Goal: Task Accomplishment & Management: Manage account settings

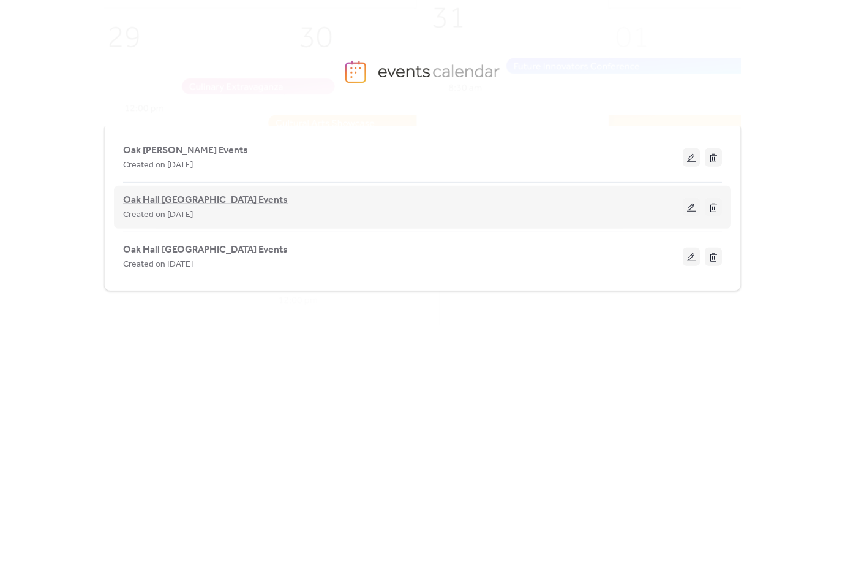
click at [196, 197] on span "Oak Hall [GEOGRAPHIC_DATA] Events" at bounding box center [205, 200] width 165 height 15
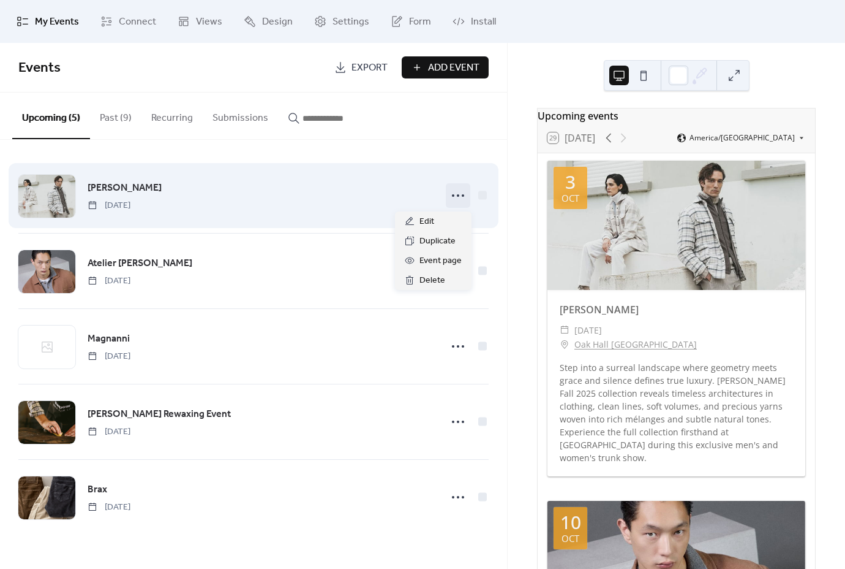
click at [459, 195] on icon at bounding box center [458, 196] width 20 height 20
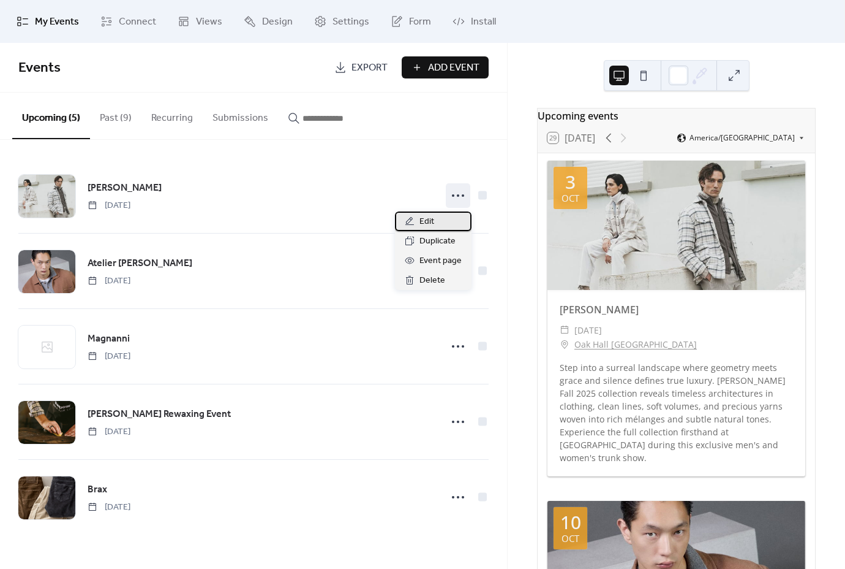
click at [437, 222] on div "Edit" at bounding box center [433, 221] width 77 height 20
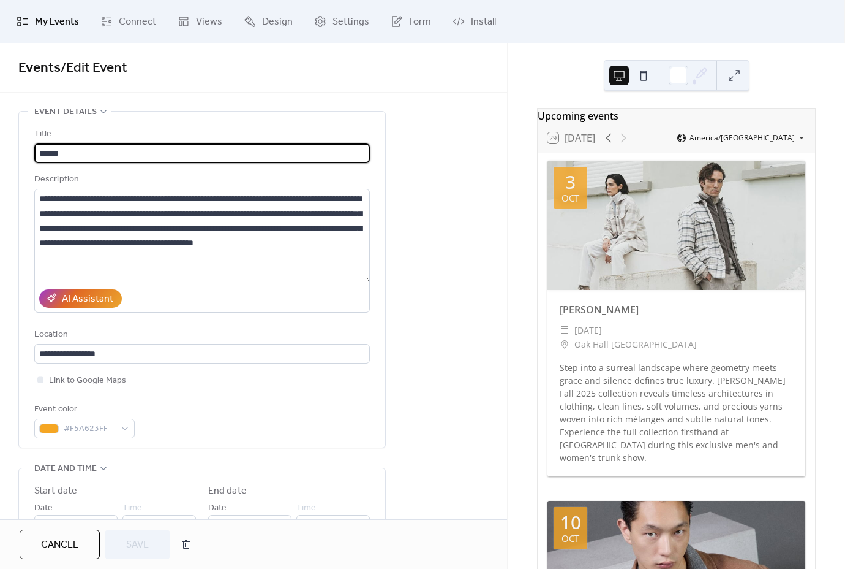
scroll to position [168, 0]
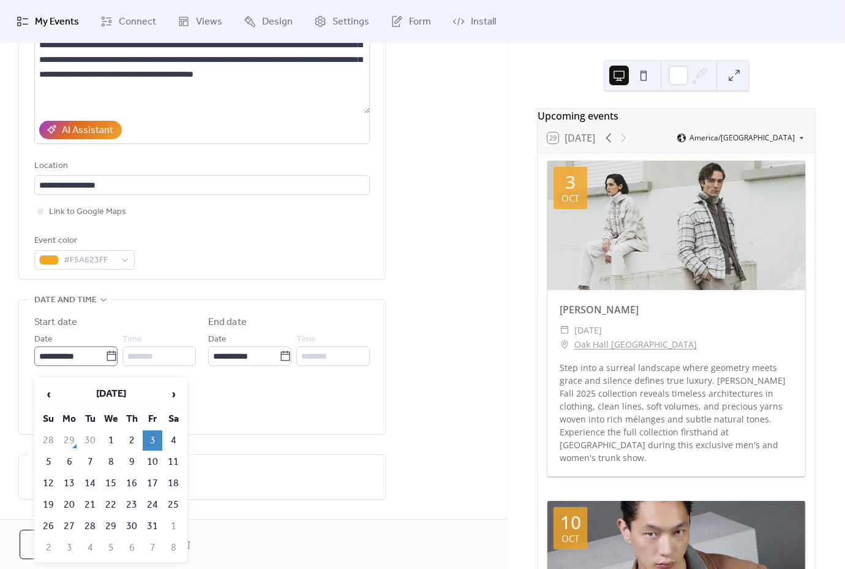
click at [107, 362] on icon at bounding box center [111, 356] width 12 height 12
click at [105, 363] on input "**********" at bounding box center [69, 356] width 71 height 20
click at [180, 439] on td "4" at bounding box center [174, 440] width 20 height 20
type input "**********"
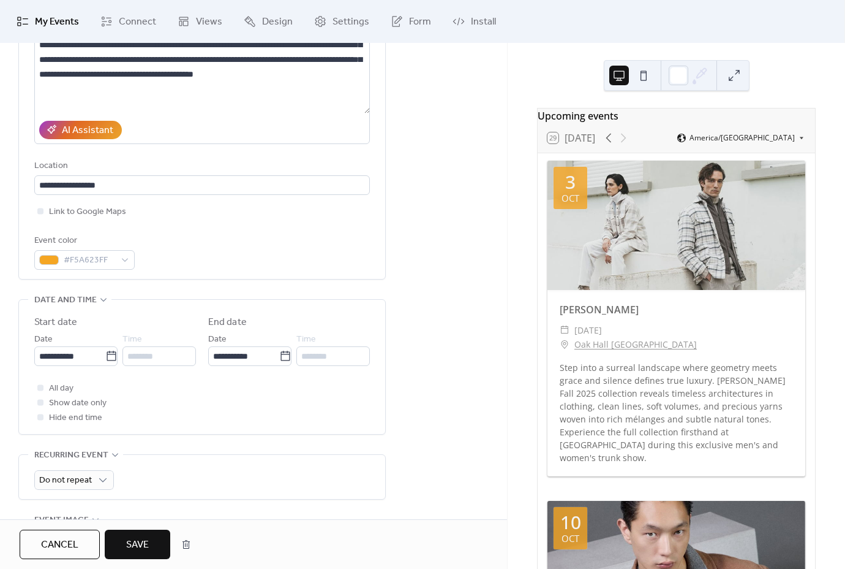
scroll to position [169, 0]
click at [137, 544] on span "Save" at bounding box center [137, 544] width 23 height 15
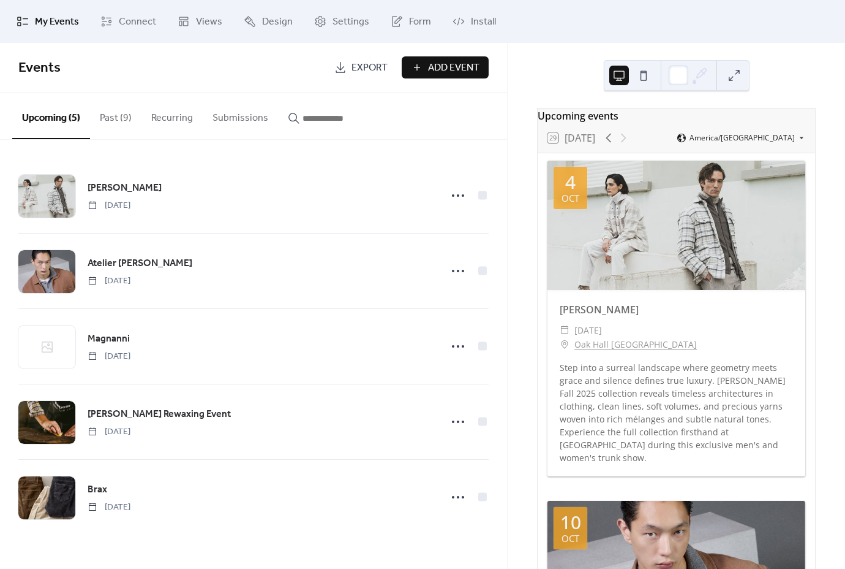
click at [519, 310] on div "Upcoming events 29 [DATE] America/[GEOGRAPHIC_DATA] [DATE] [PERSON_NAME] ​ [DAT…" at bounding box center [677, 306] width 338 height 526
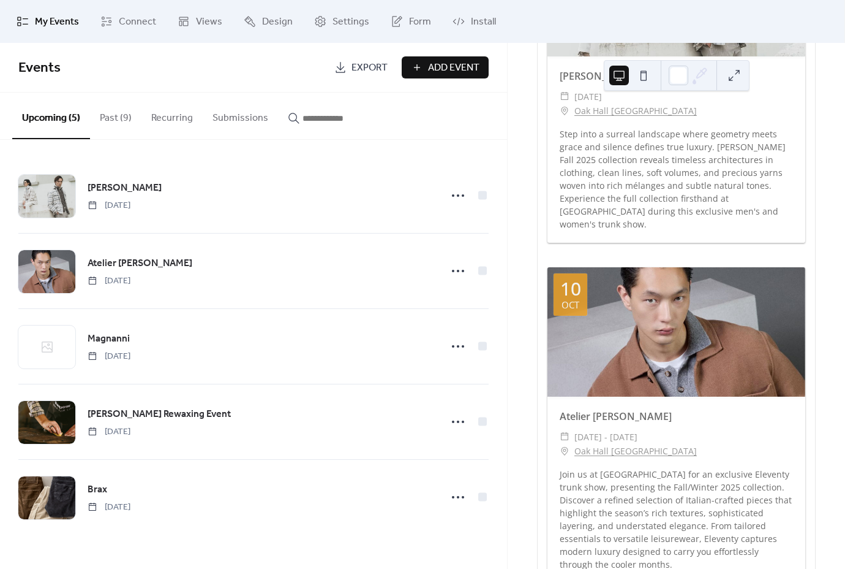
scroll to position [237, 0]
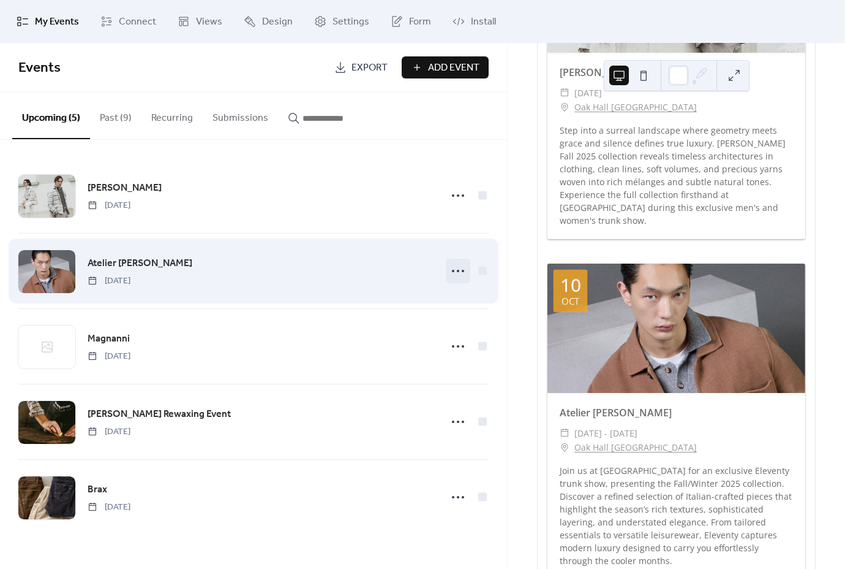
click at [449, 270] on icon at bounding box center [458, 271] width 20 height 20
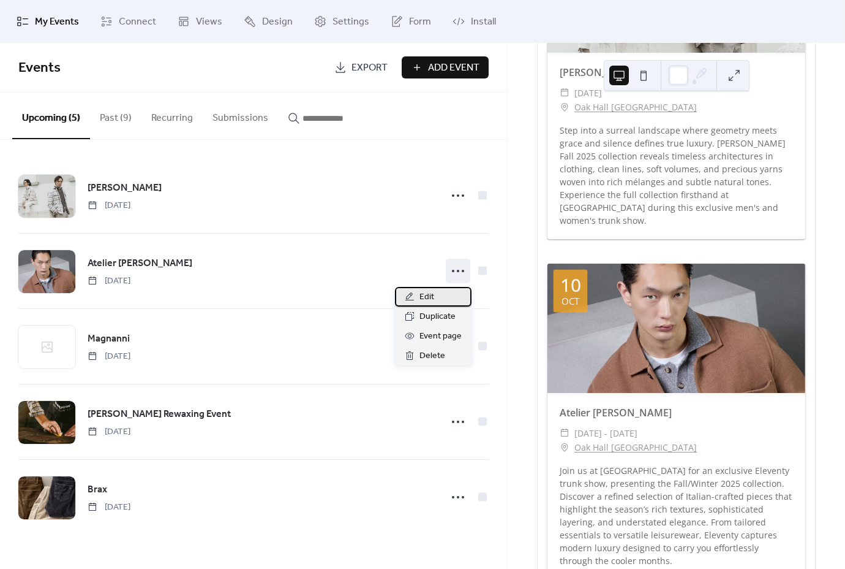
click at [434, 298] on span "Edit" at bounding box center [427, 297] width 15 height 15
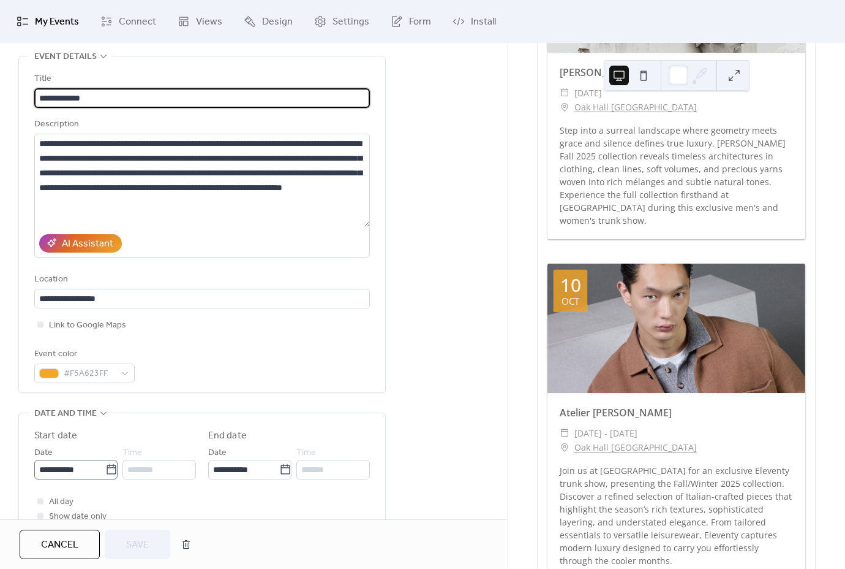
scroll to position [61, 0]
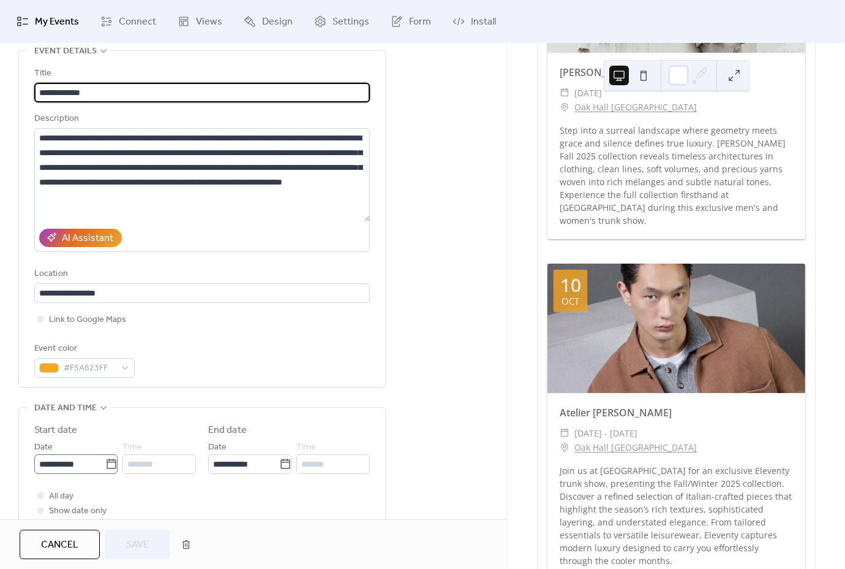
click at [108, 474] on label "**********" at bounding box center [75, 464] width 83 height 20
click at [105, 474] on input "**********" at bounding box center [69, 464] width 71 height 20
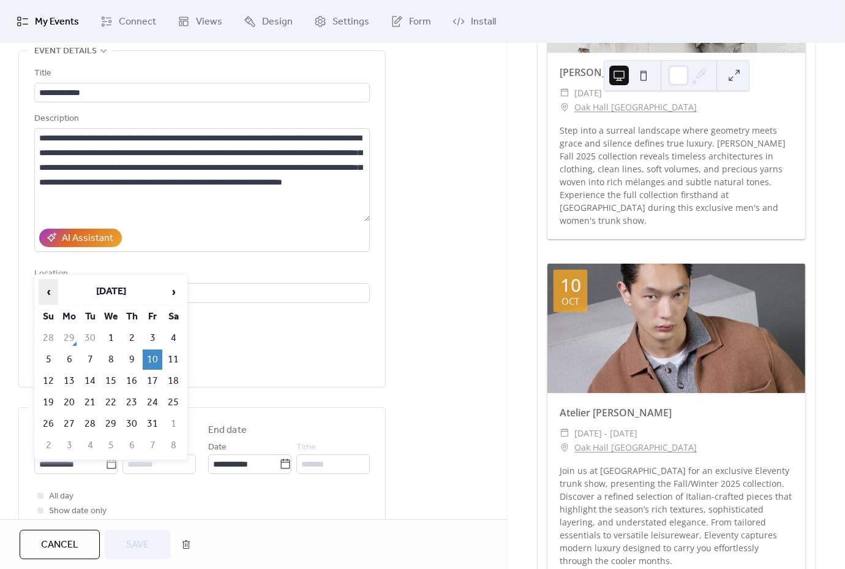
click at [47, 298] on span "‹" at bounding box center [48, 291] width 18 height 25
click at [135, 404] on td "25" at bounding box center [132, 402] width 20 height 20
type input "**********"
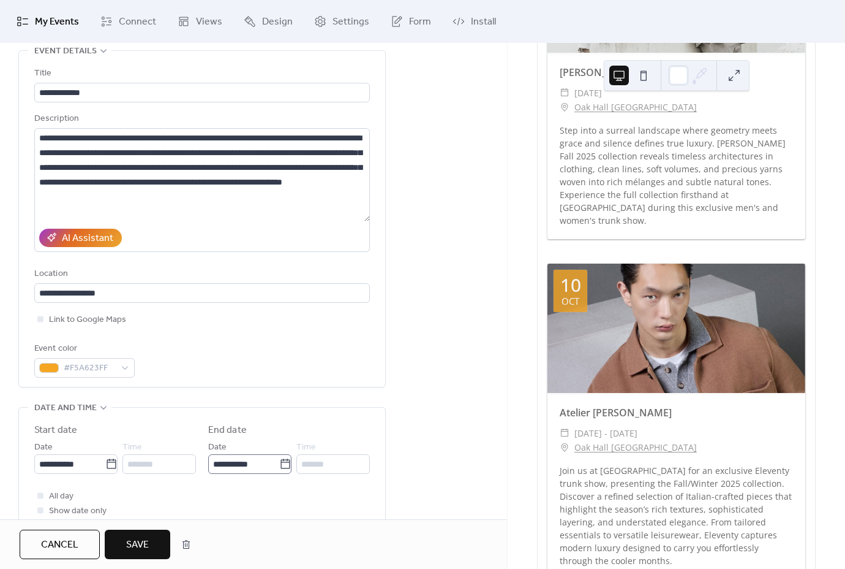
click at [280, 465] on icon at bounding box center [285, 464] width 12 height 12
click at [279, 465] on input "**********" at bounding box center [243, 464] width 71 height 20
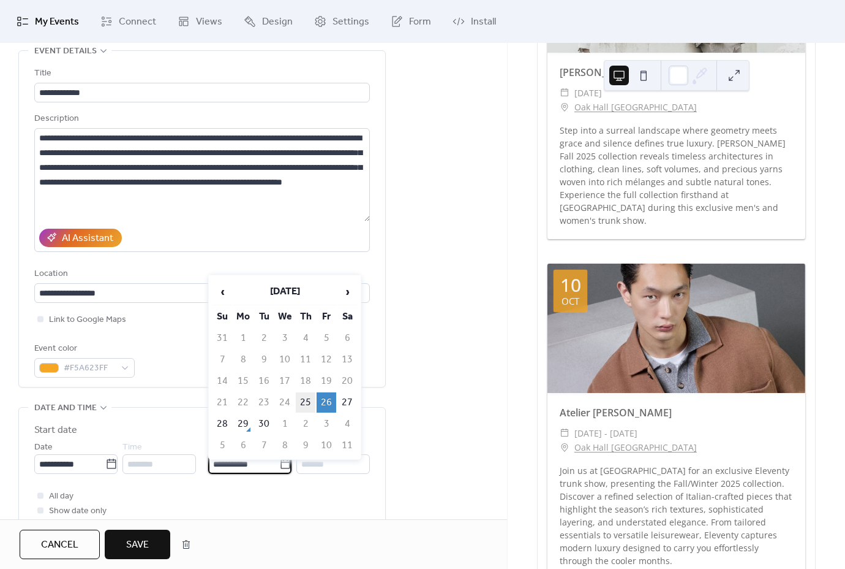
click at [302, 403] on td "25" at bounding box center [306, 402] width 20 height 20
type input "**********"
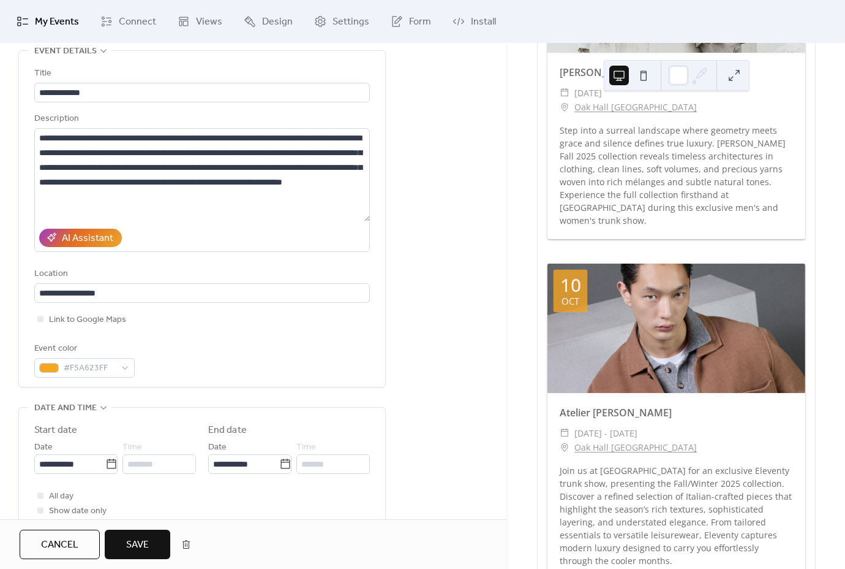
click at [153, 542] on button "Save" at bounding box center [138, 543] width 66 height 29
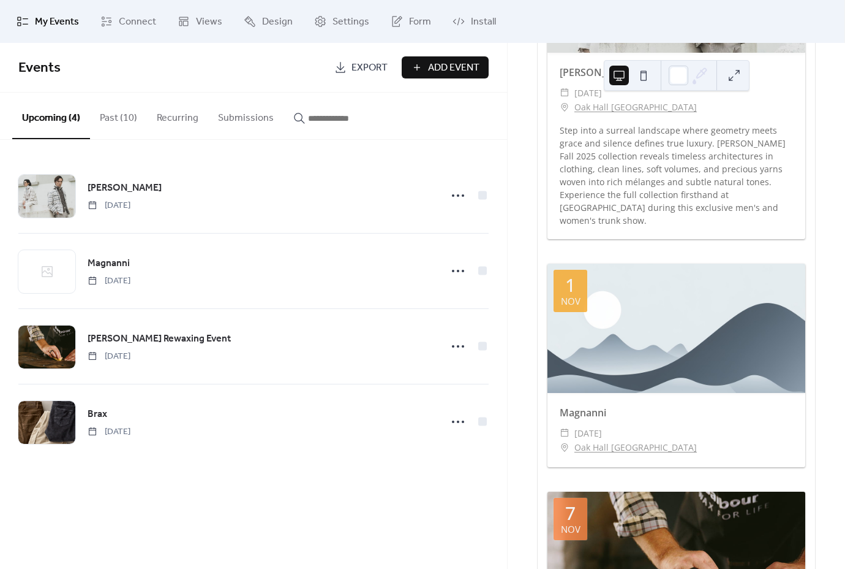
click at [129, 118] on button "Past (10)" at bounding box center [118, 115] width 57 height 45
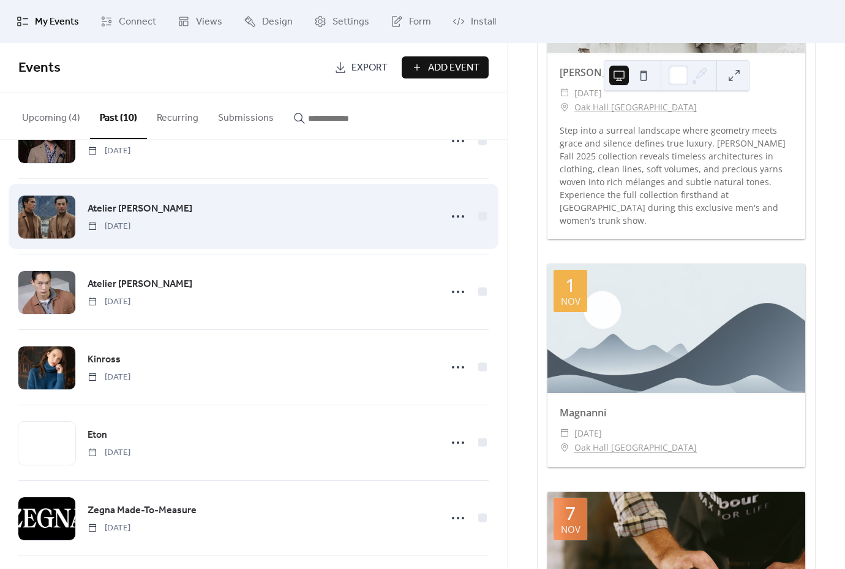
scroll to position [56, 0]
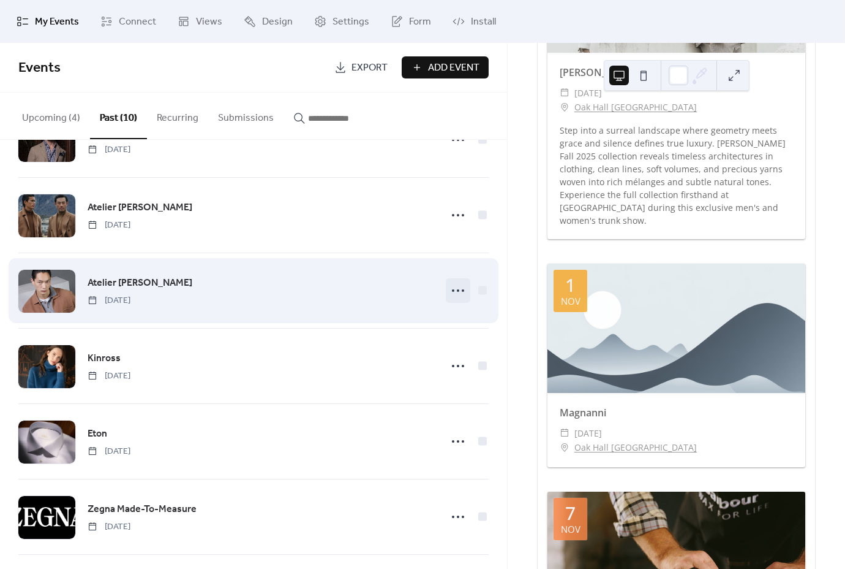
click at [458, 290] on icon at bounding box center [458, 291] width 20 height 20
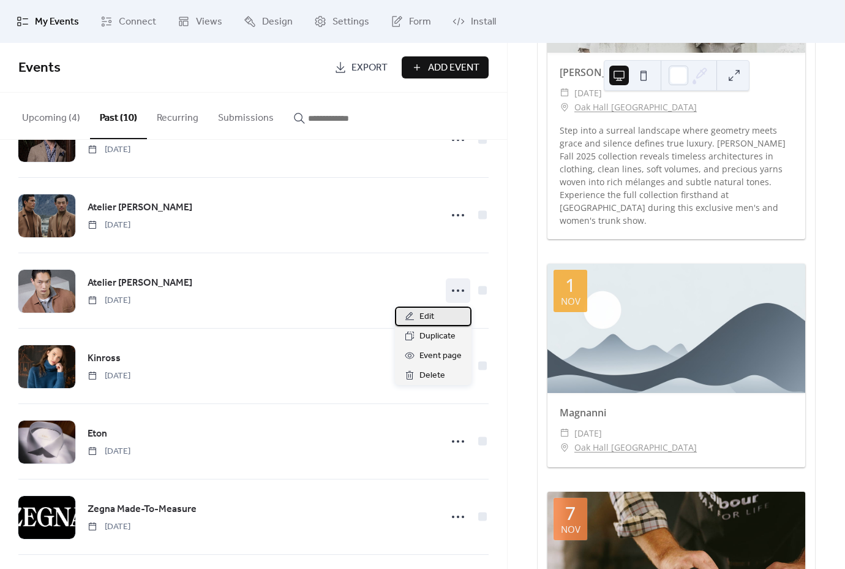
click at [445, 313] on div "Edit" at bounding box center [433, 316] width 77 height 20
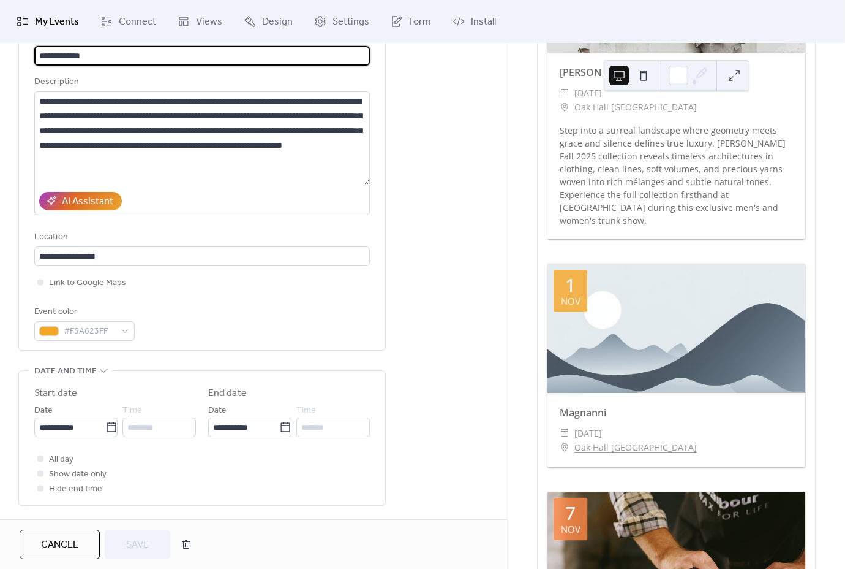
scroll to position [98, 0]
drag, startPoint x: 115, startPoint y: 55, endPoint x: 24, endPoint y: 50, distance: 90.8
click at [34, 50] on input "**********" at bounding box center [202, 55] width 336 height 20
type input "********"
click at [295, 200] on div "AI Assistant" at bounding box center [202, 200] width 336 height 28
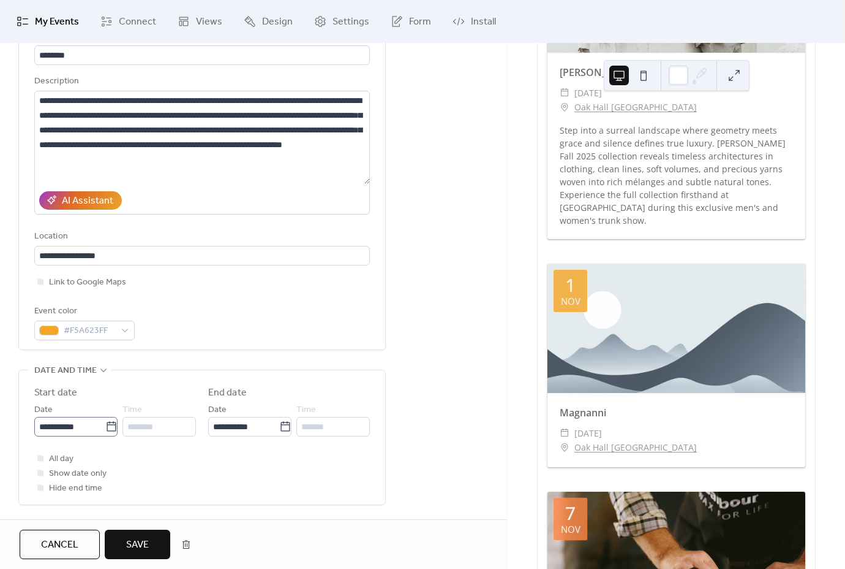
click at [107, 431] on icon at bounding box center [111, 426] width 9 height 10
click at [104, 431] on input "**********" at bounding box center [69, 427] width 71 height 20
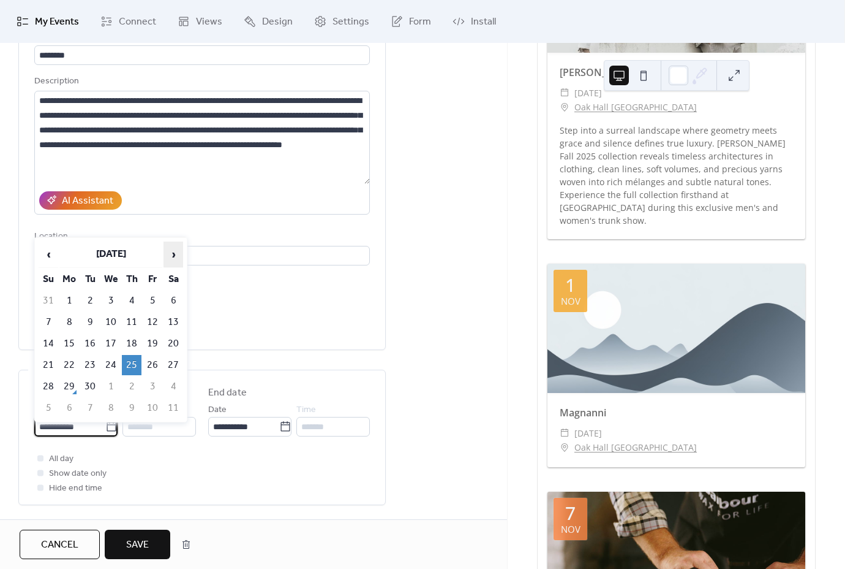
click at [173, 256] on span "›" at bounding box center [173, 254] width 18 height 25
click at [157, 322] on td "10" at bounding box center [153, 322] width 20 height 20
type input "**********"
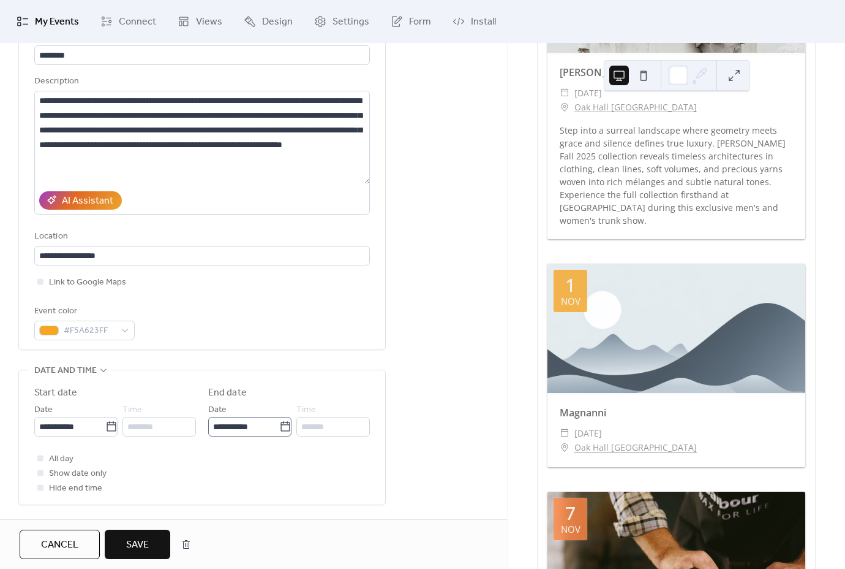
click at [285, 431] on icon at bounding box center [285, 426] width 9 height 10
click at [279, 431] on input "**********" at bounding box center [243, 427] width 71 height 20
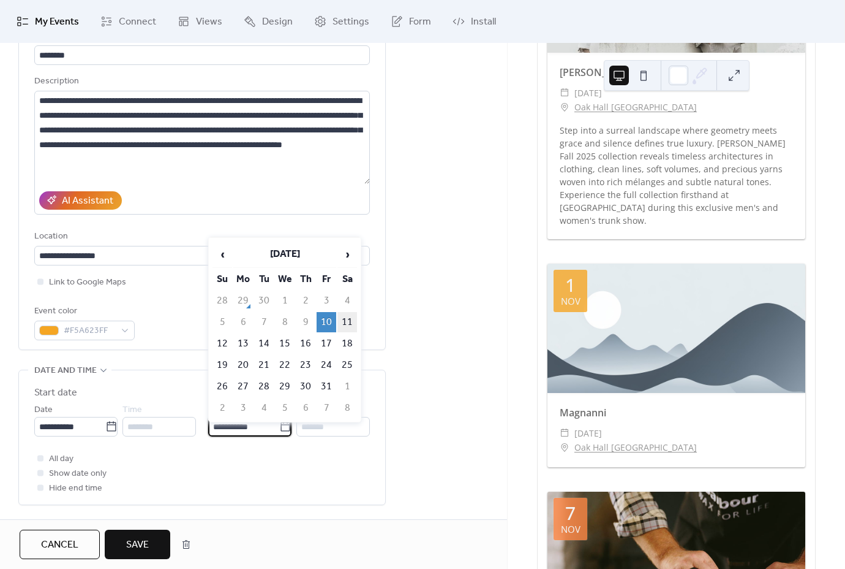
click at [349, 324] on td "11" at bounding box center [348, 322] width 20 height 20
type input "**********"
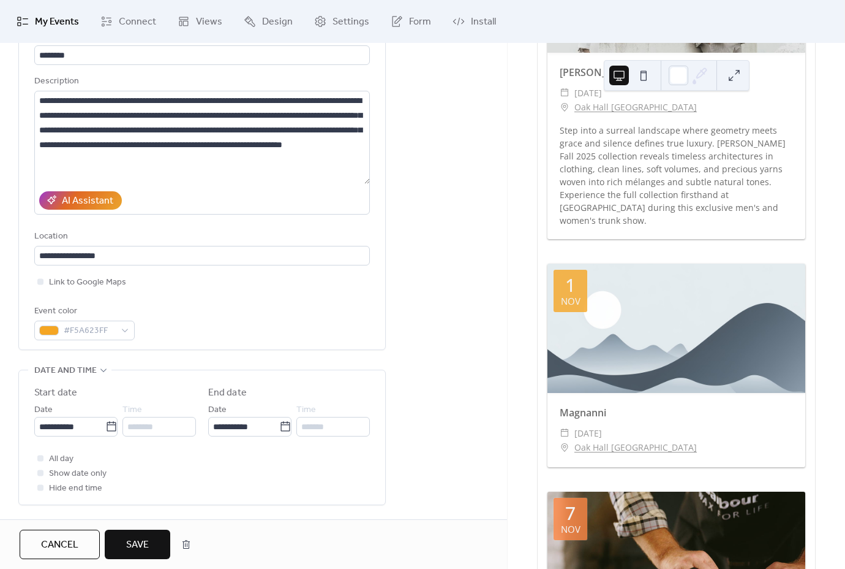
click at [146, 541] on span "Save" at bounding box center [137, 544] width 23 height 15
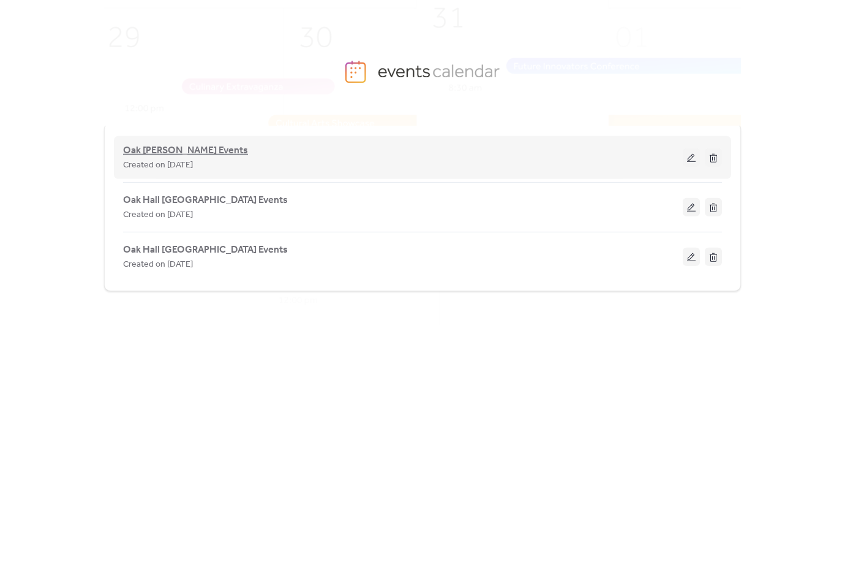
click at [162, 151] on span "Oak [PERSON_NAME] Events" at bounding box center [185, 150] width 125 height 15
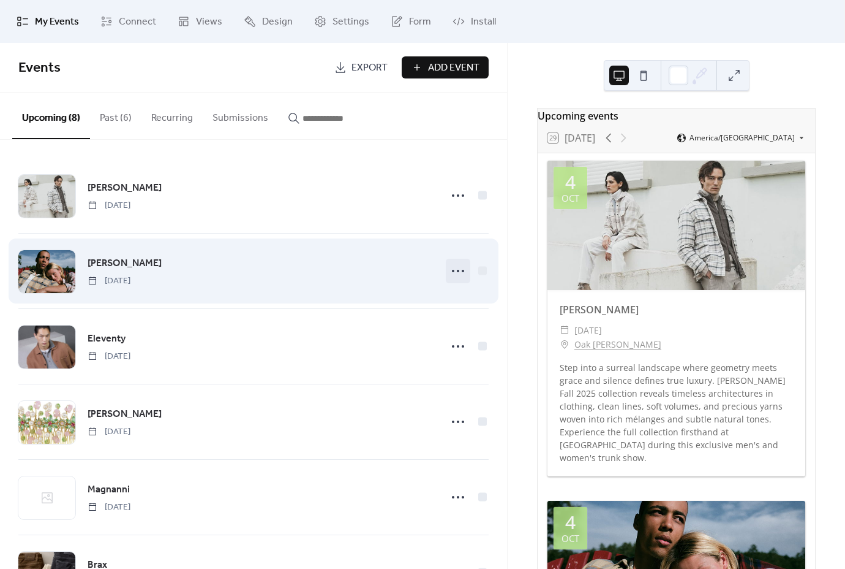
click at [458, 269] on icon at bounding box center [458, 271] width 20 height 20
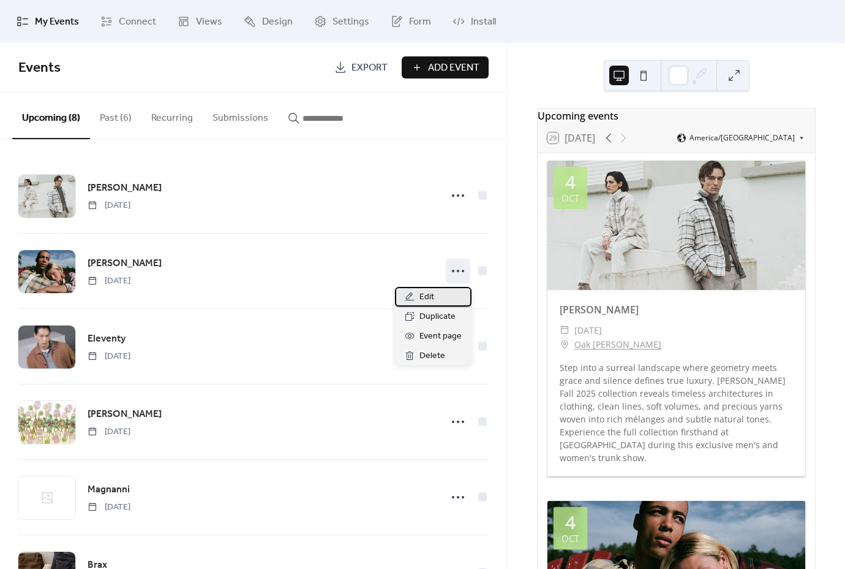
click at [446, 291] on div "Edit" at bounding box center [433, 297] width 77 height 20
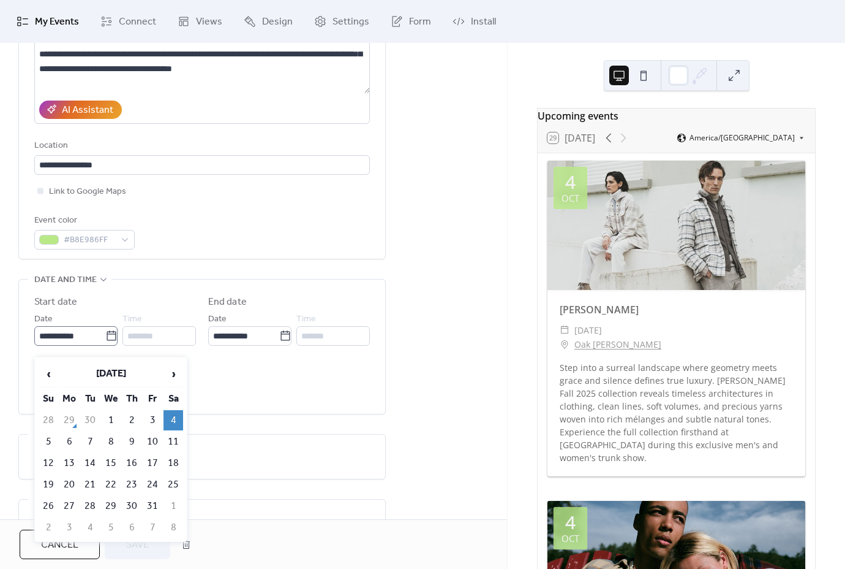
click at [112, 346] on label "**********" at bounding box center [75, 336] width 83 height 20
click at [105, 346] on input "**********" at bounding box center [69, 336] width 71 height 20
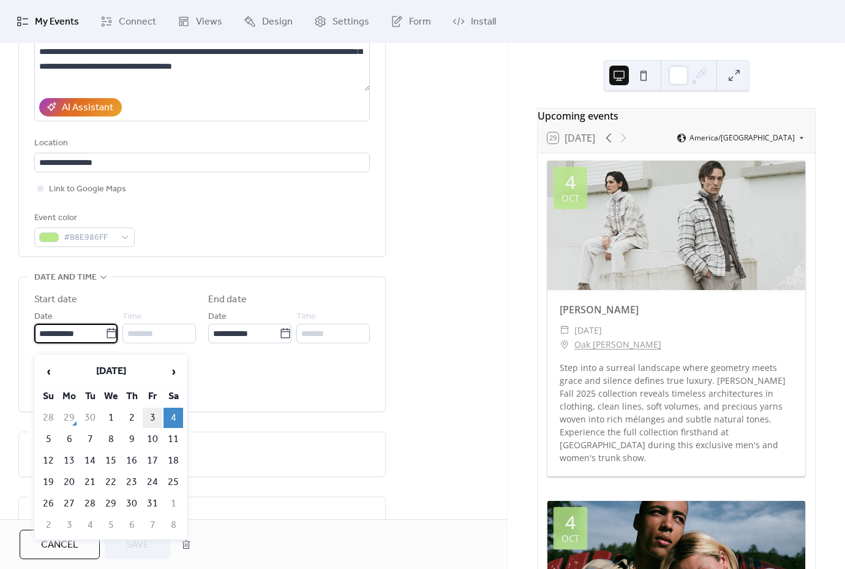
click at [153, 421] on td "3" at bounding box center [153, 417] width 20 height 20
type input "**********"
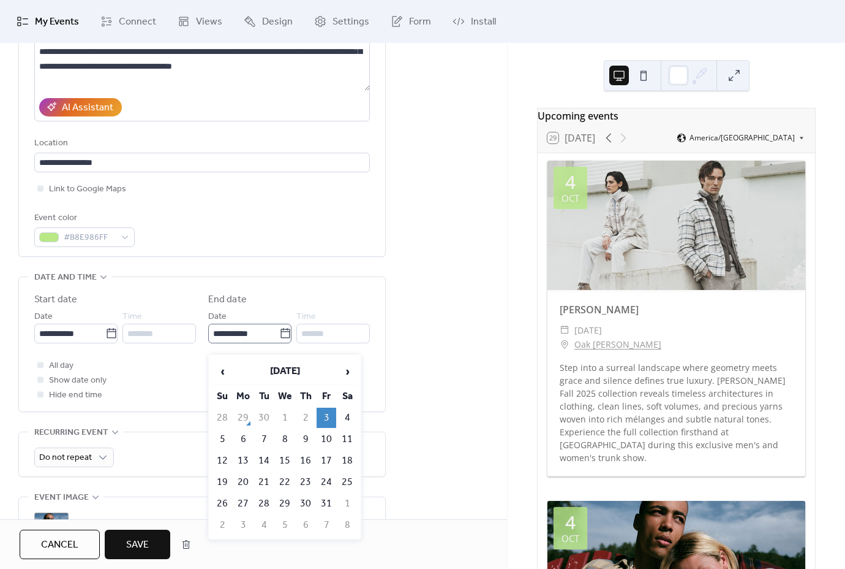
click at [279, 339] on icon at bounding box center [285, 333] width 12 height 12
click at [278, 340] on input "**********" at bounding box center [243, 333] width 71 height 20
click at [228, 437] on td "5" at bounding box center [223, 439] width 20 height 20
type input "**********"
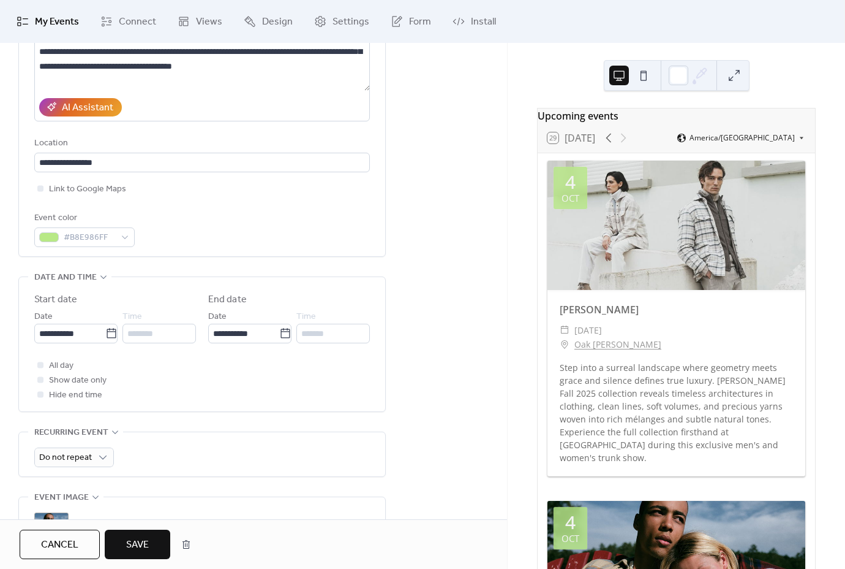
click at [416, 379] on div "**********" at bounding box center [253, 342] width 507 height 844
click at [144, 550] on span "Save" at bounding box center [137, 544] width 23 height 15
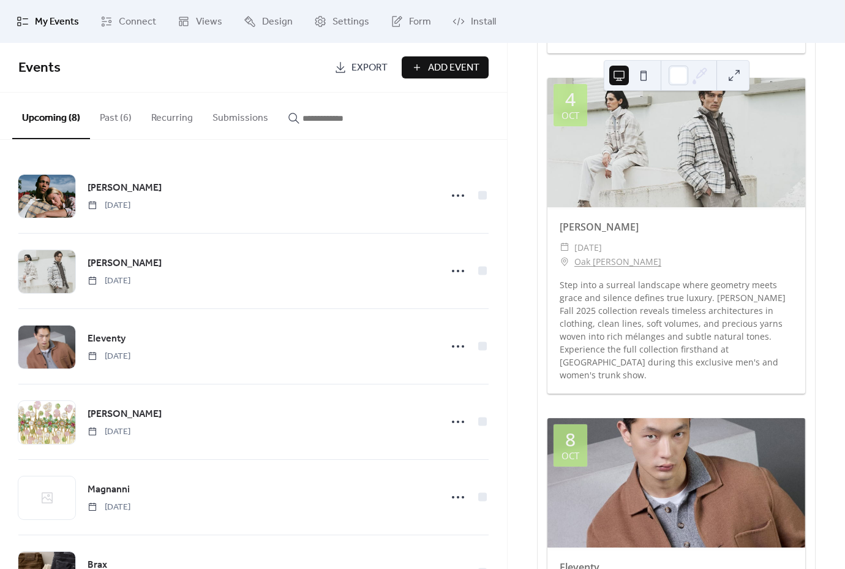
scroll to position [449, 0]
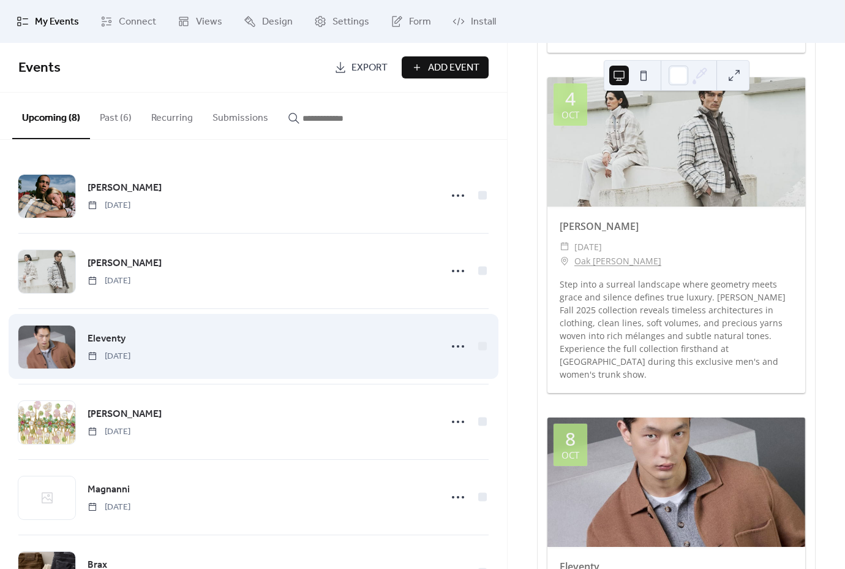
click at [379, 348] on div "Eleventy [DATE]" at bounding box center [261, 346] width 346 height 31
click at [461, 345] on icon at bounding box center [458, 346] width 20 height 20
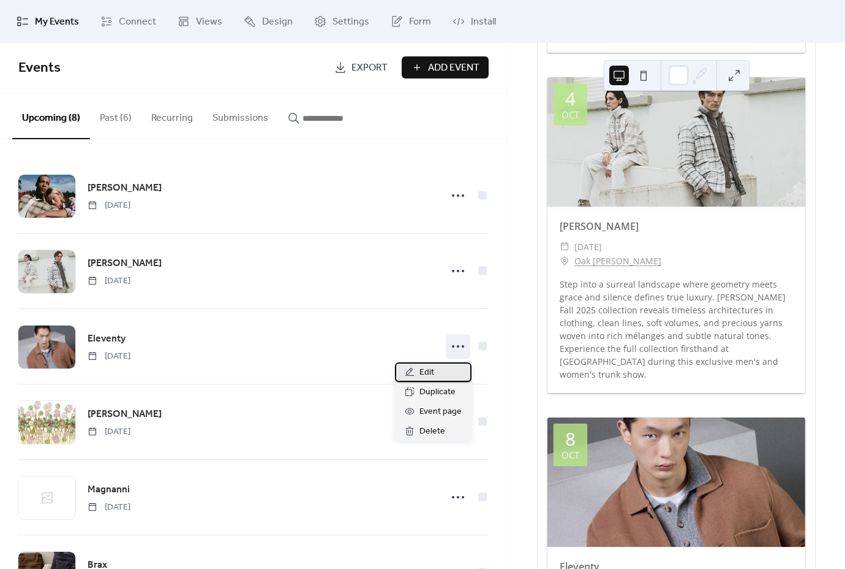
click at [447, 367] on div "Edit" at bounding box center [433, 372] width 77 height 20
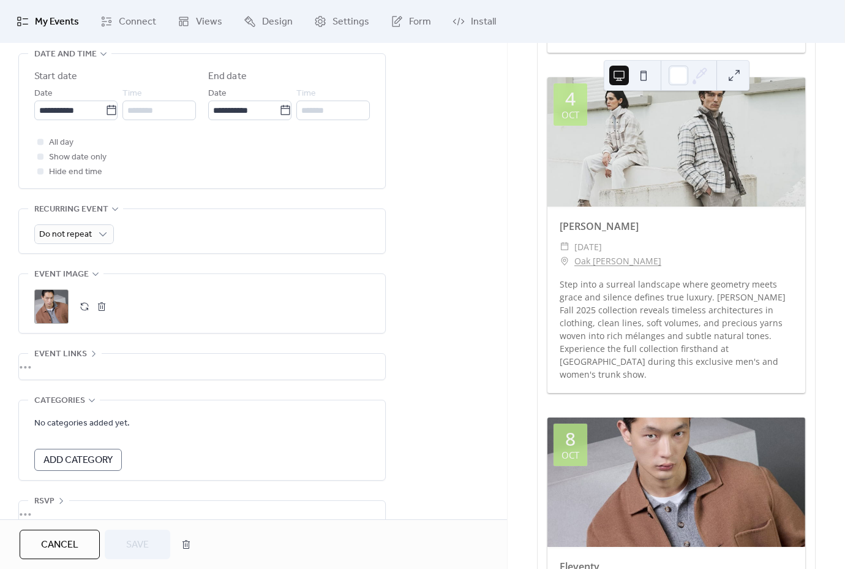
scroll to position [417, 0]
click at [104, 311] on button "button" at bounding box center [101, 303] width 17 height 17
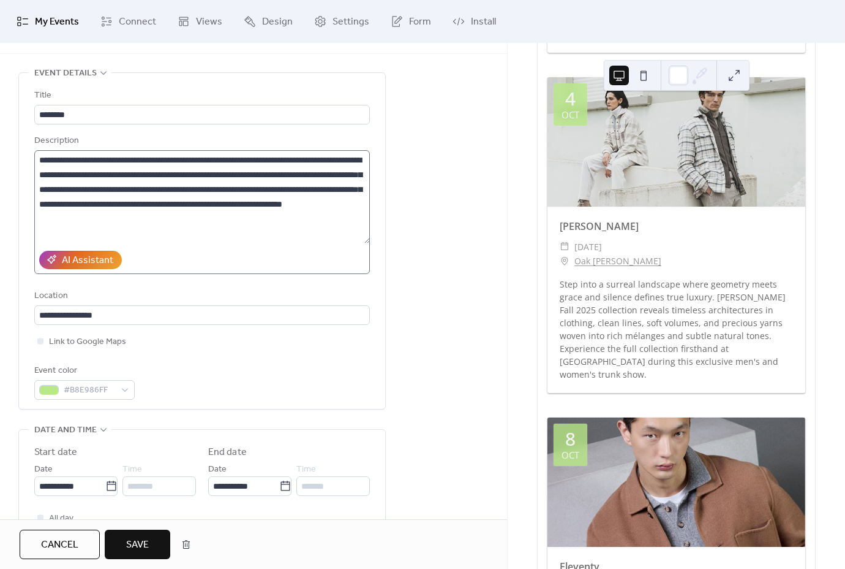
scroll to position [31, 0]
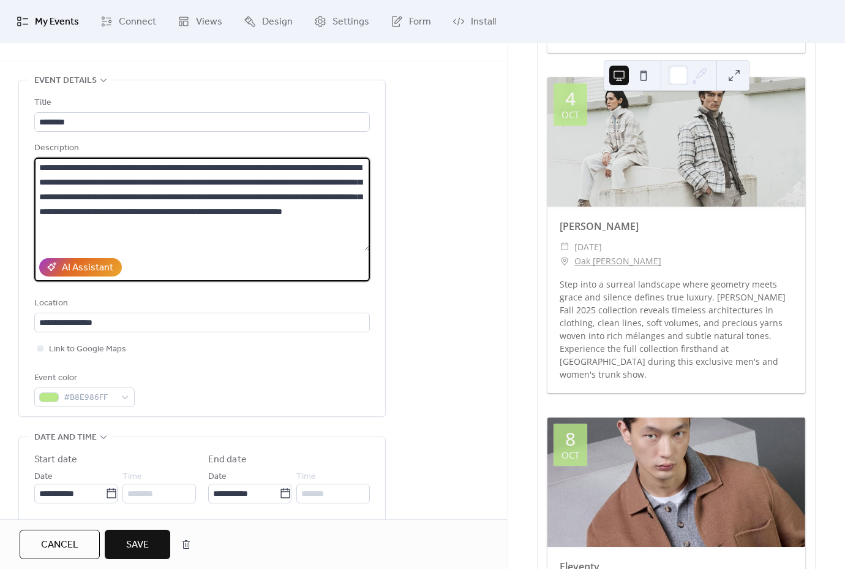
click at [39, 183] on textarea "**********" at bounding box center [202, 203] width 336 height 93
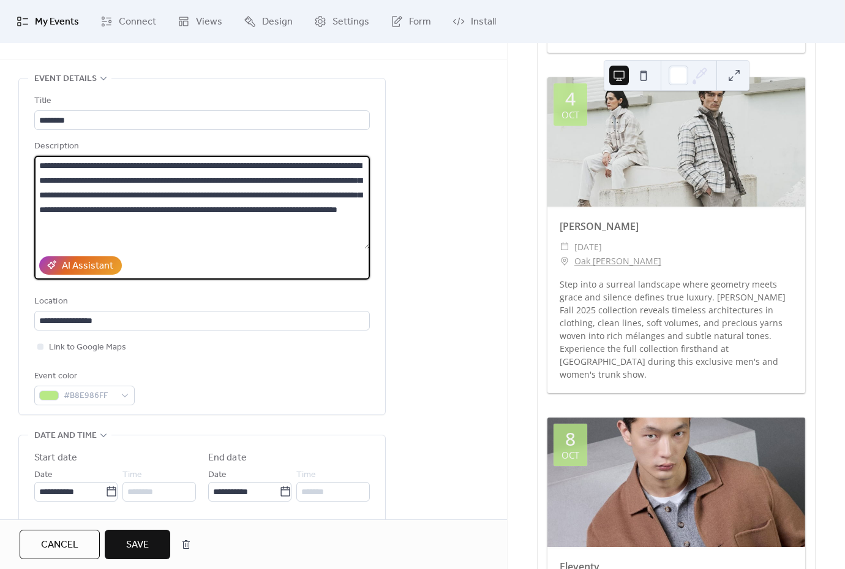
type textarea "**********"
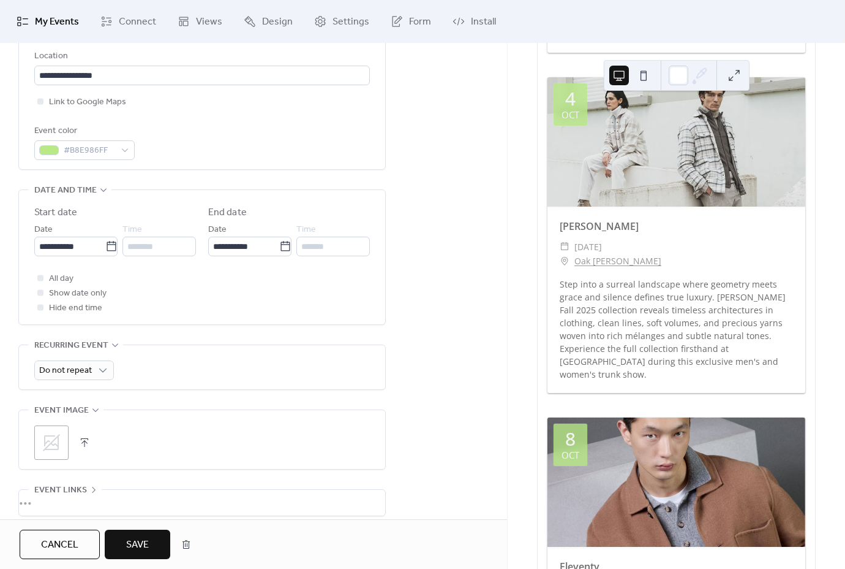
scroll to position [282, 0]
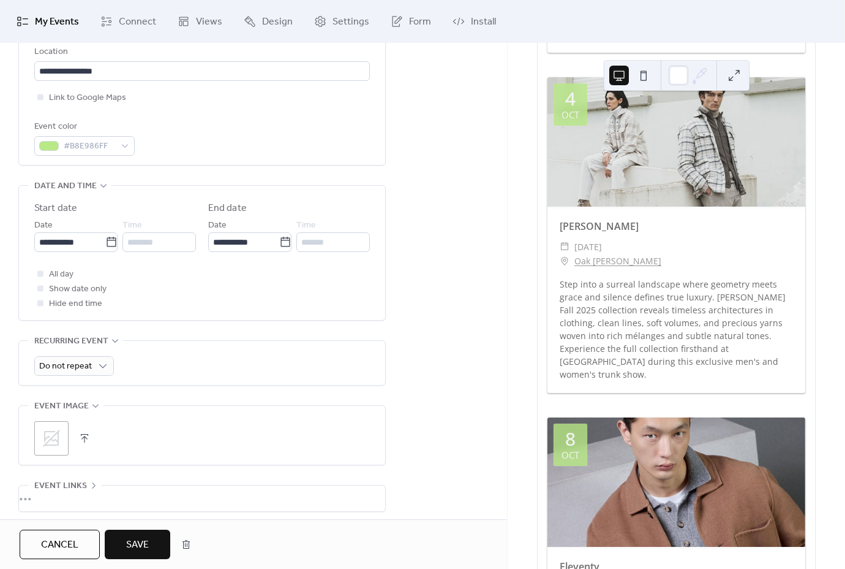
click at [137, 542] on span "Save" at bounding box center [137, 544] width 23 height 15
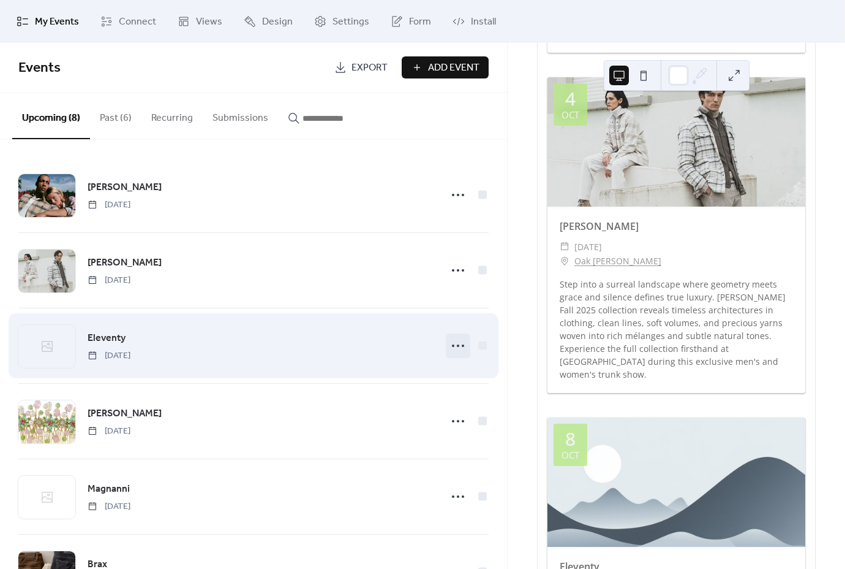
click at [455, 347] on div "Eleventy [DATE]" at bounding box center [253, 345] width 471 height 75
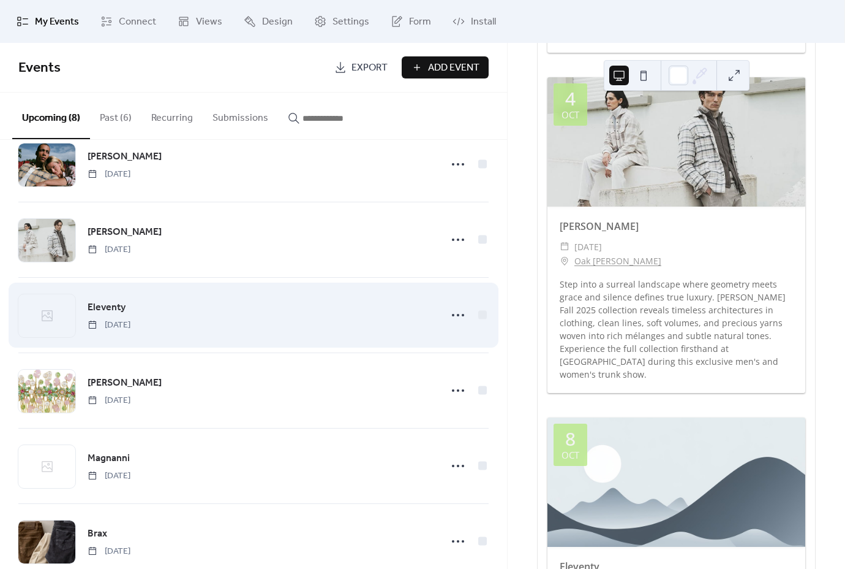
scroll to position [34, 0]
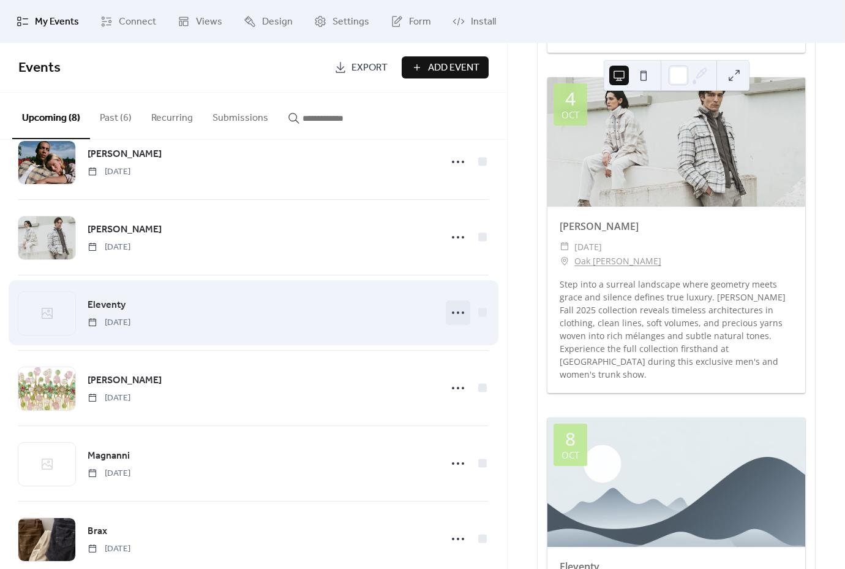
click at [459, 304] on icon at bounding box center [458, 313] width 20 height 20
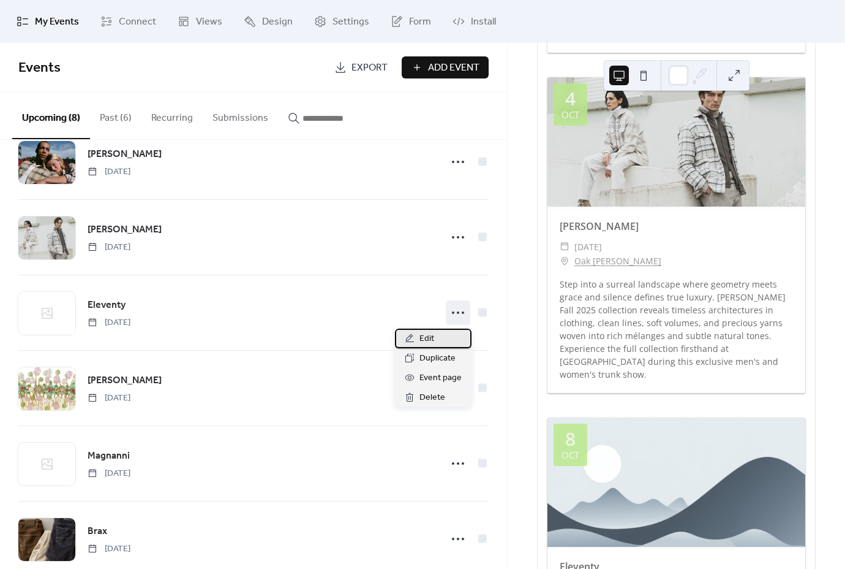
click at [444, 338] on div "Edit" at bounding box center [433, 338] width 77 height 20
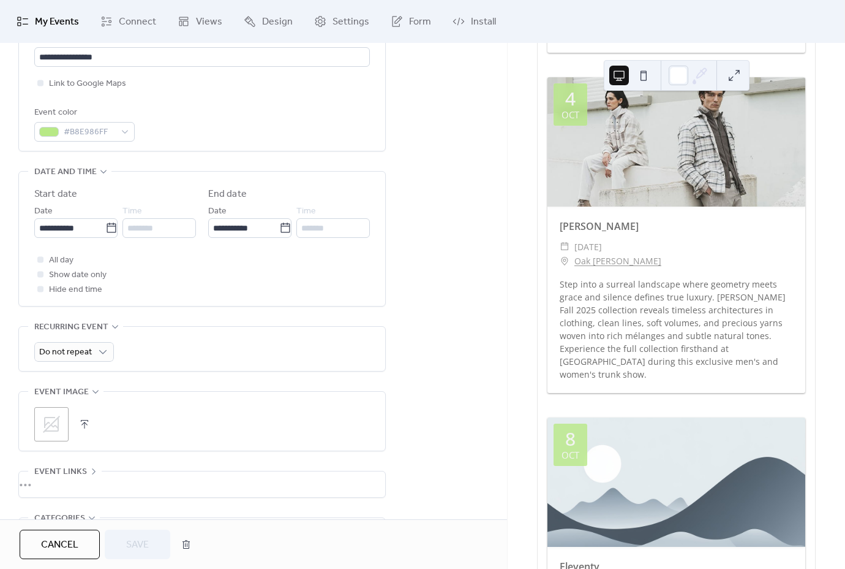
scroll to position [298, 0]
click at [57, 431] on icon at bounding box center [51, 422] width 17 height 17
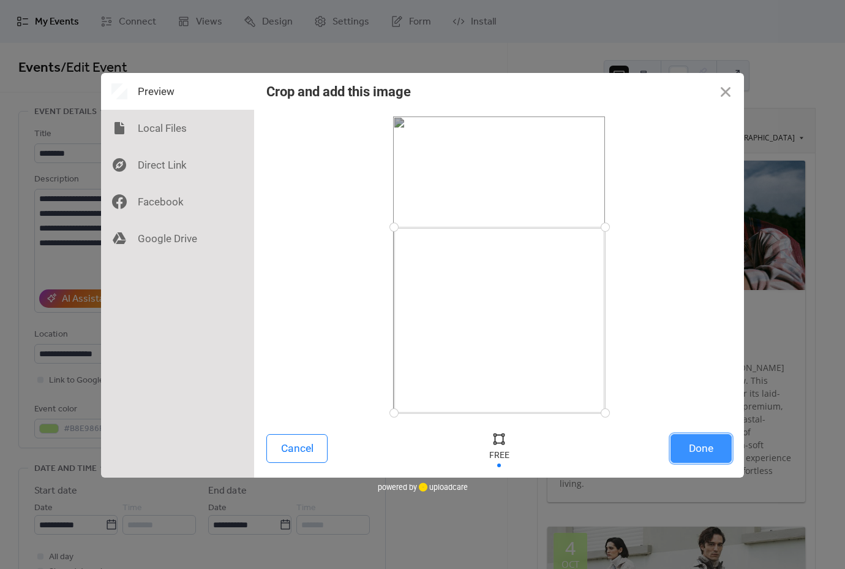
drag, startPoint x: 395, startPoint y: 117, endPoint x: 394, endPoint y: 227, distance: 109.7
click at [394, 227] on div at bounding box center [394, 226] width 21 height 21
drag, startPoint x: 398, startPoint y: 413, endPoint x: 382, endPoint y: 342, distance: 72.7
click at [382, 342] on div at bounding box center [499, 264] width 466 height 297
click at [720, 453] on button "Done" at bounding box center [701, 448] width 61 height 29
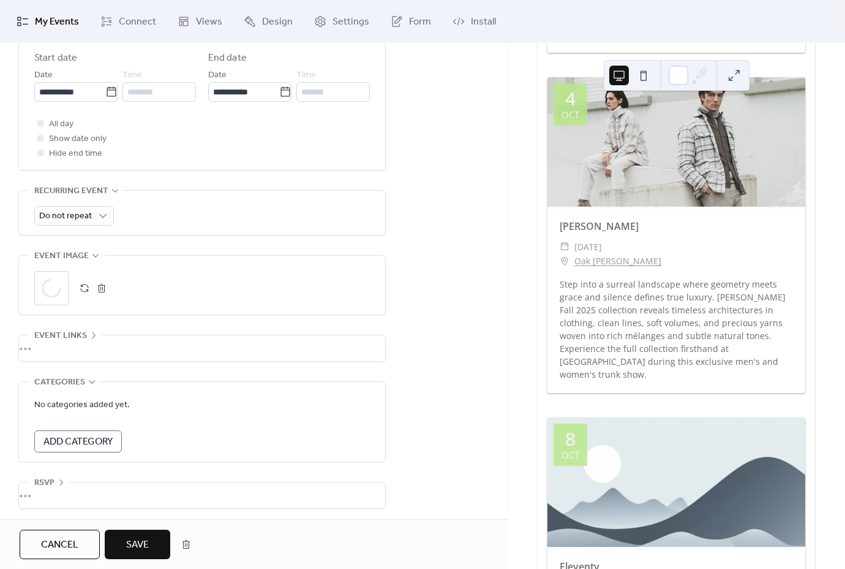
scroll to position [434, 0]
click at [140, 537] on span "Save" at bounding box center [137, 544] width 23 height 15
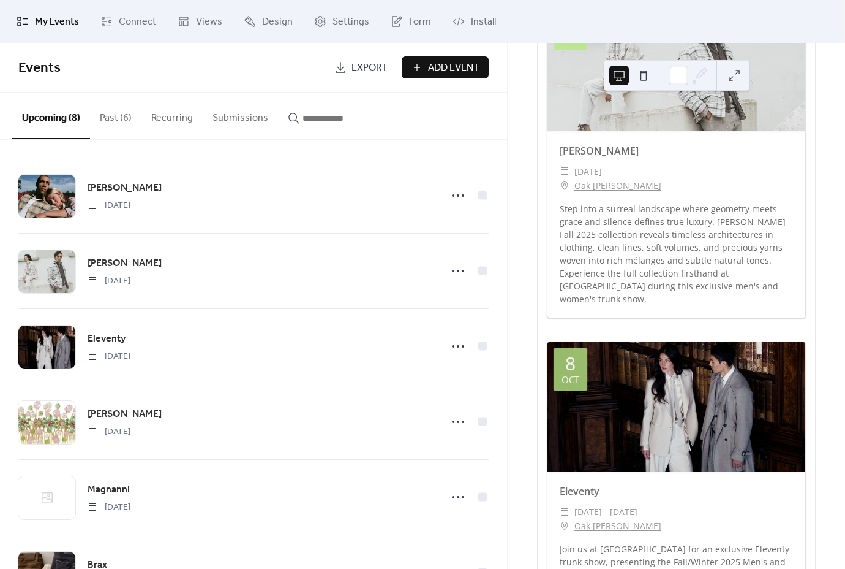
scroll to position [438, 0]
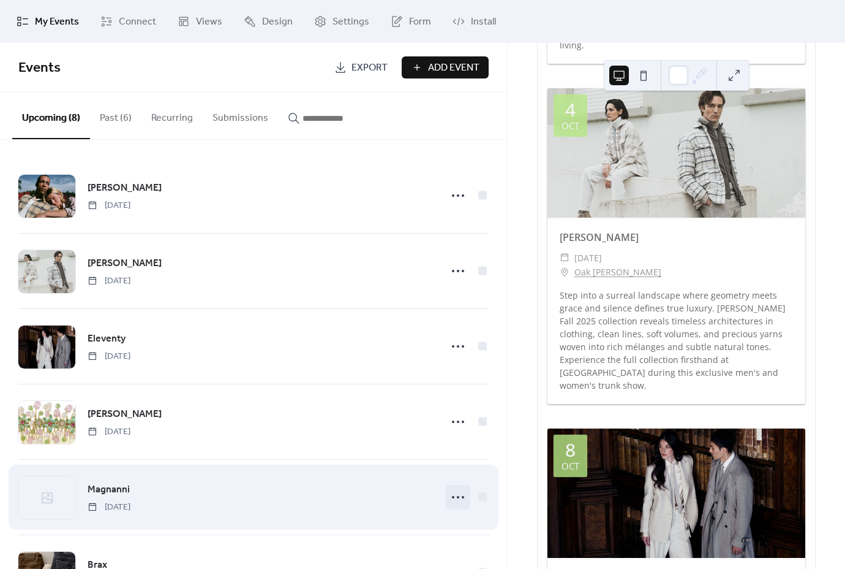
click at [458, 499] on icon at bounding box center [458, 497] width 20 height 20
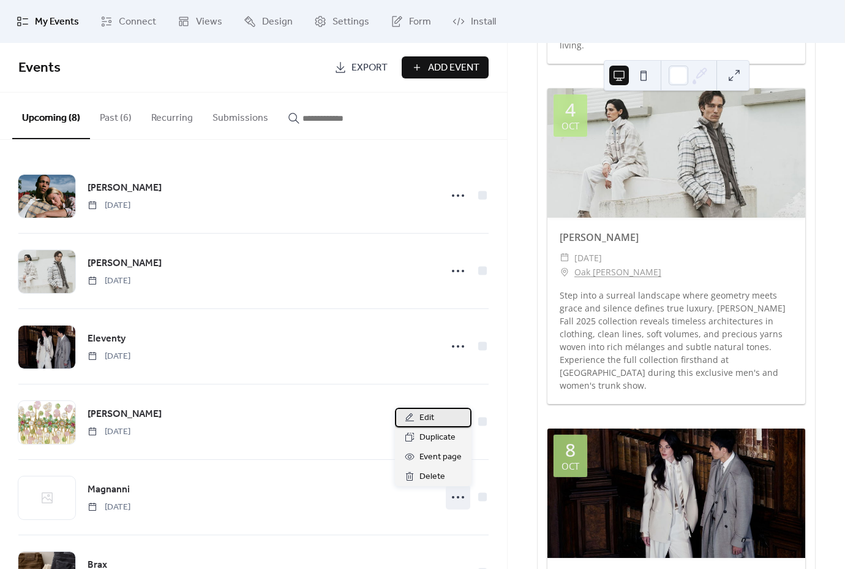
click at [411, 417] on icon at bounding box center [410, 417] width 9 height 8
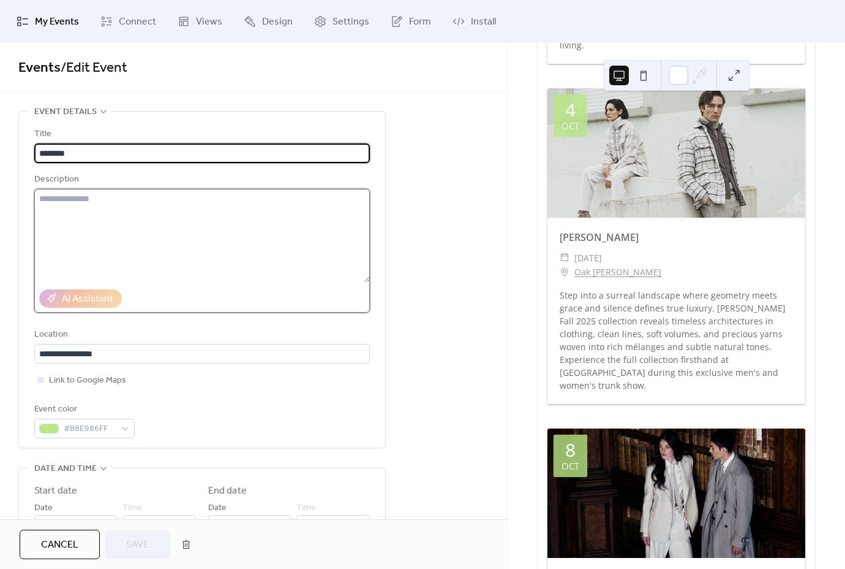
click at [252, 230] on textarea at bounding box center [202, 235] width 336 height 93
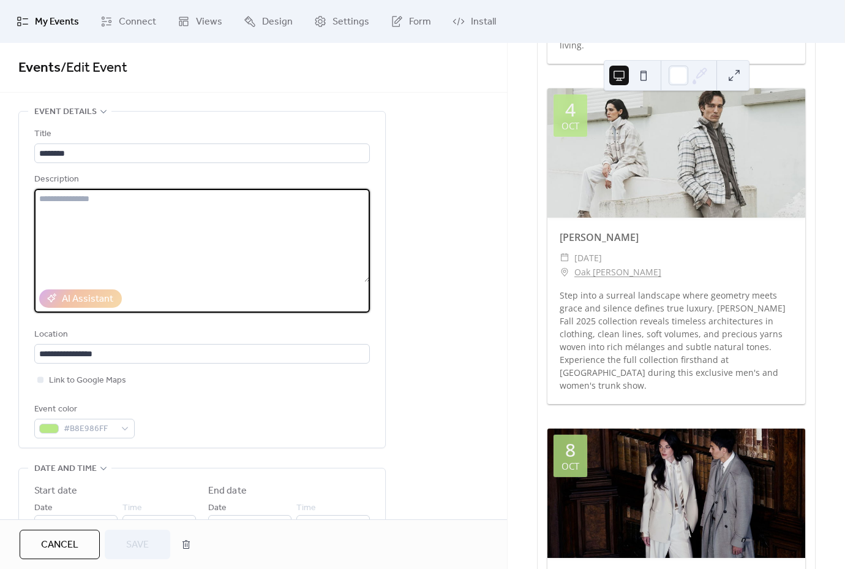
paste textarea "**********"
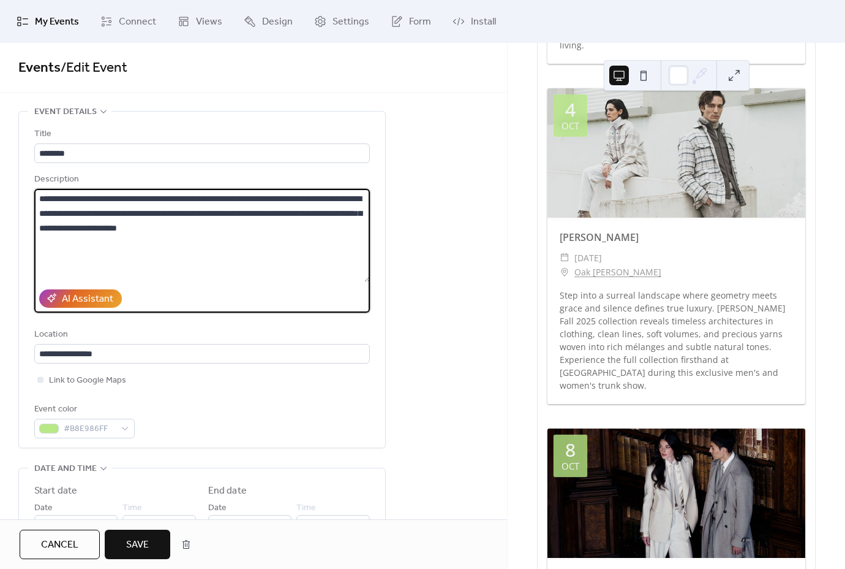
type textarea "**********"
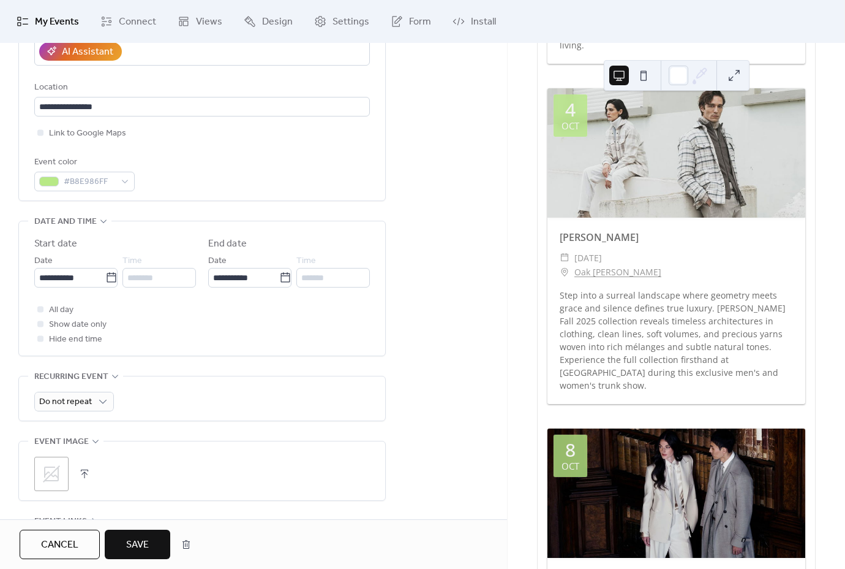
scroll to position [259, 0]
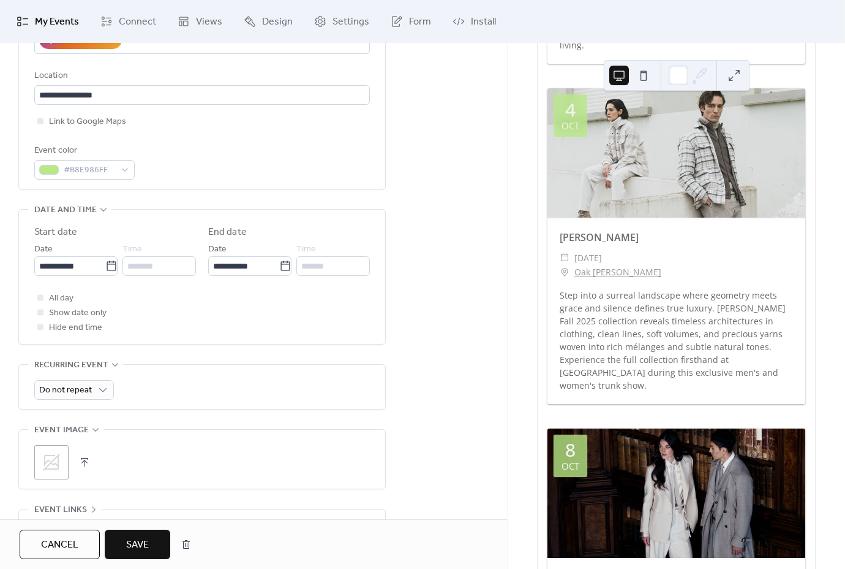
click at [62, 458] on div ";" at bounding box center [51, 462] width 34 height 34
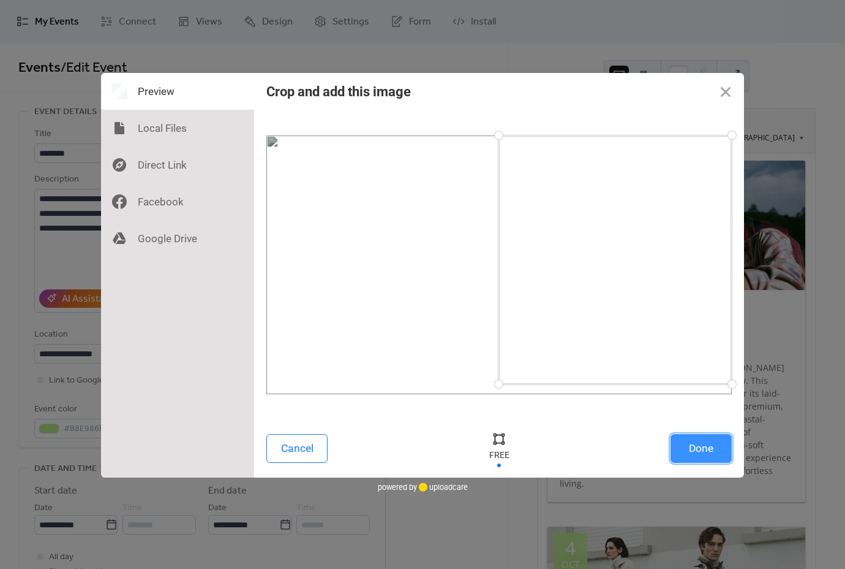
drag, startPoint x: 268, startPoint y: 392, endPoint x: 496, endPoint y: 371, distance: 229.5
click at [499, 384] on div at bounding box center [498, 383] width 21 height 21
drag, startPoint x: 499, startPoint y: 134, endPoint x: 502, endPoint y: 142, distance: 8.2
click at [502, 142] on div at bounding box center [502, 141] width 21 height 21
drag, startPoint x: 733, startPoint y: 385, endPoint x: 724, endPoint y: 385, distance: 8.6
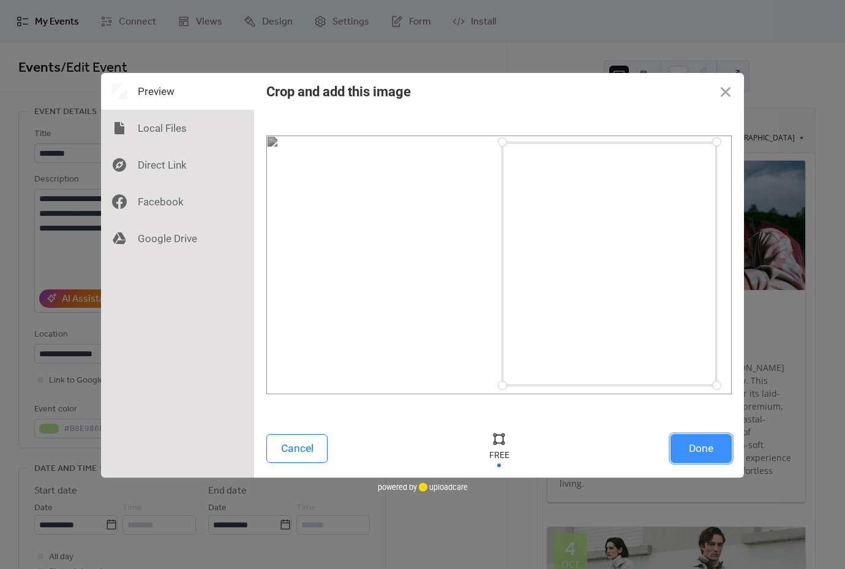
click at [720, 385] on div at bounding box center [716, 384] width 21 height 21
click at [712, 453] on button "Done" at bounding box center [701, 448] width 61 height 29
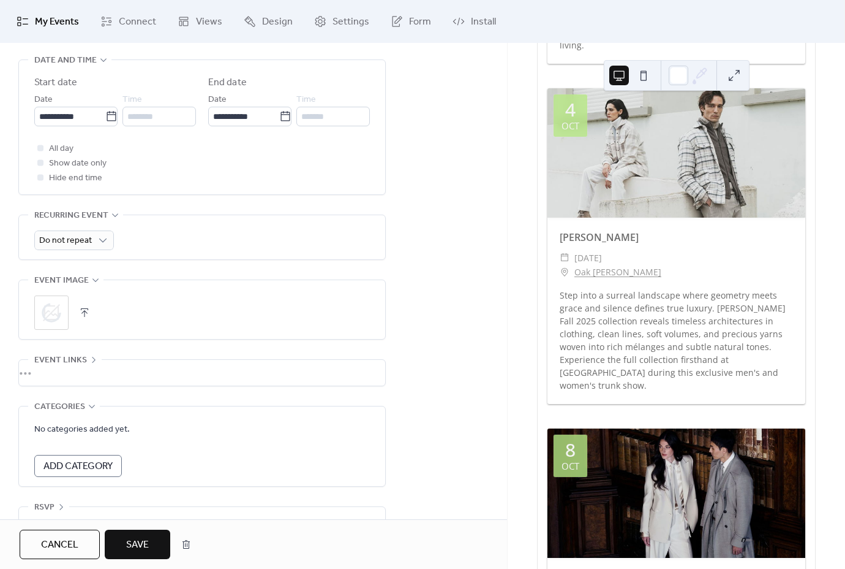
scroll to position [445, 0]
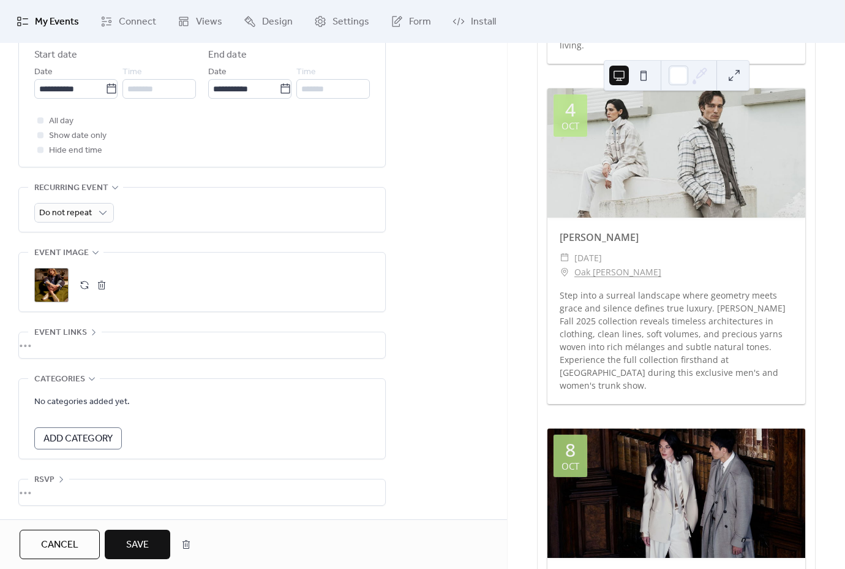
click at [138, 544] on span "Save" at bounding box center [137, 544] width 23 height 15
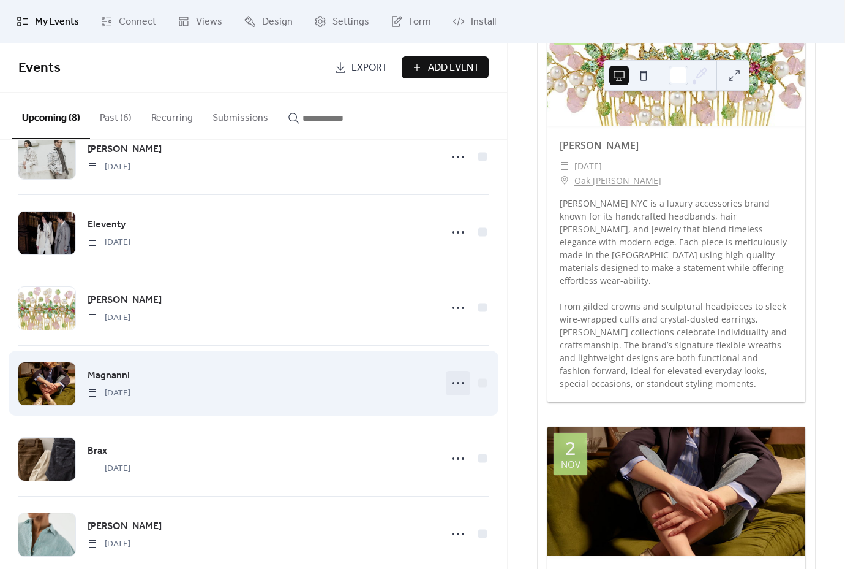
scroll to position [119, 0]
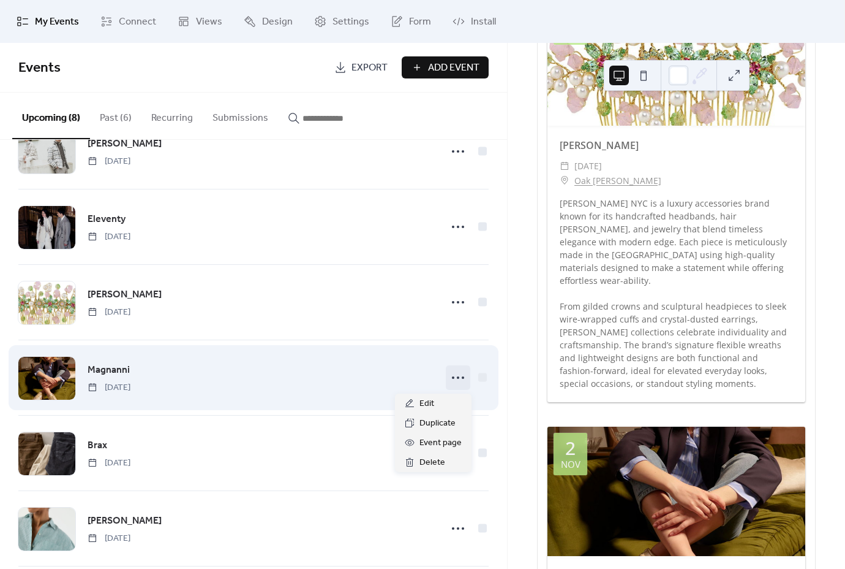
click at [449, 385] on icon at bounding box center [458, 378] width 20 height 20
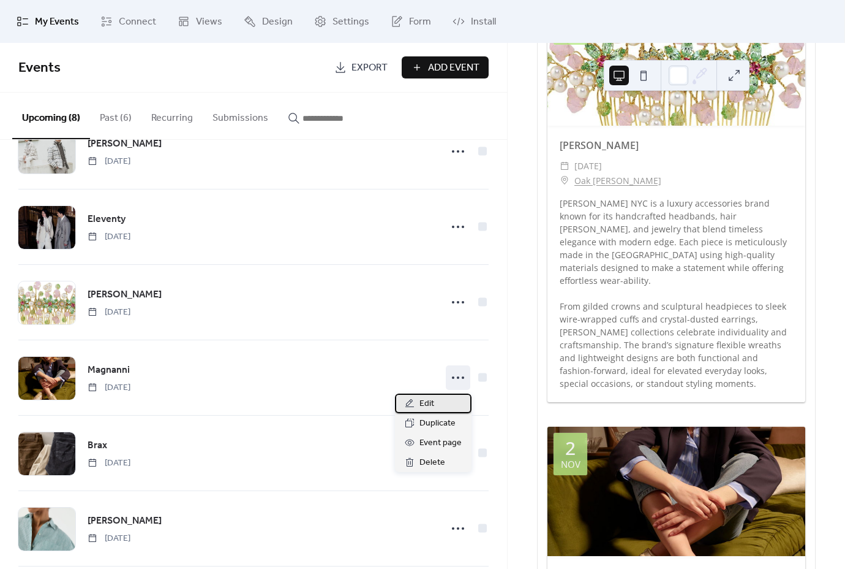
click at [448, 398] on div "Edit" at bounding box center [433, 403] width 77 height 20
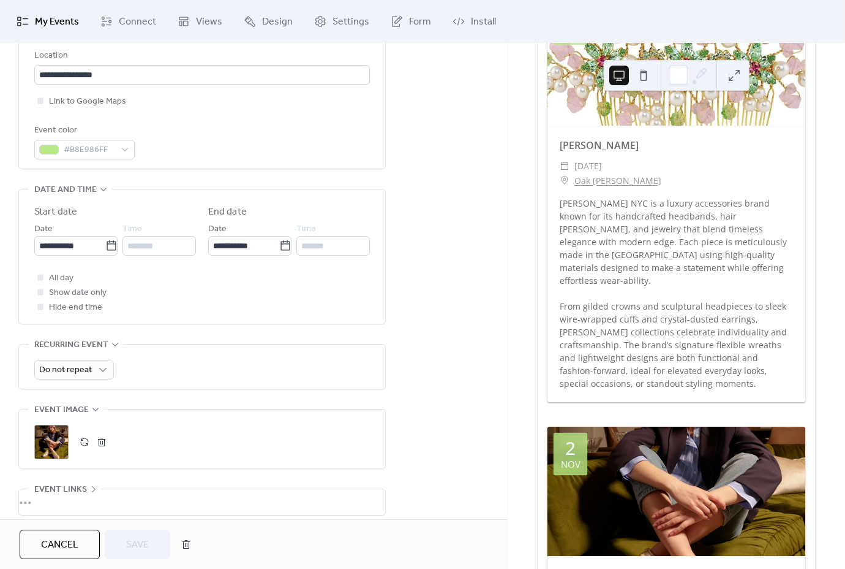
scroll to position [290, 0]
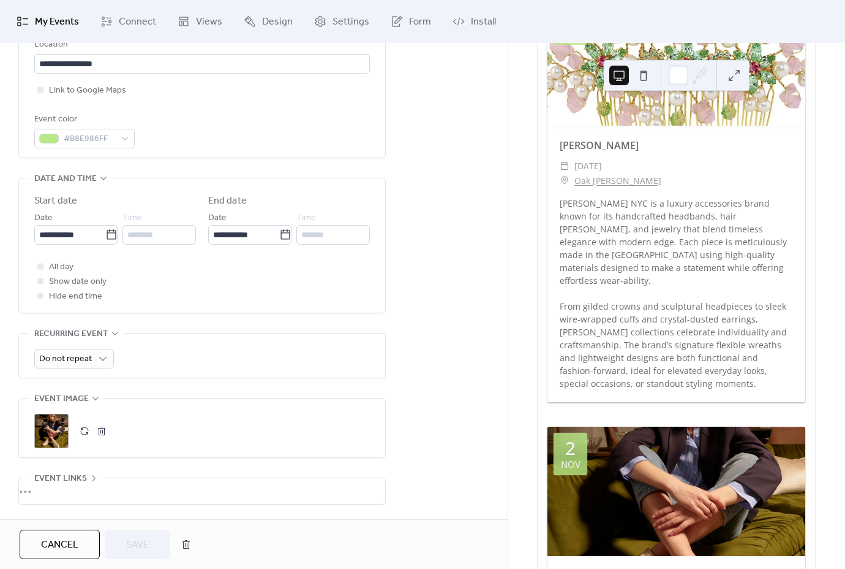
click at [104, 439] on button "button" at bounding box center [101, 430] width 17 height 17
click at [50, 436] on icon at bounding box center [52, 431] width 20 height 20
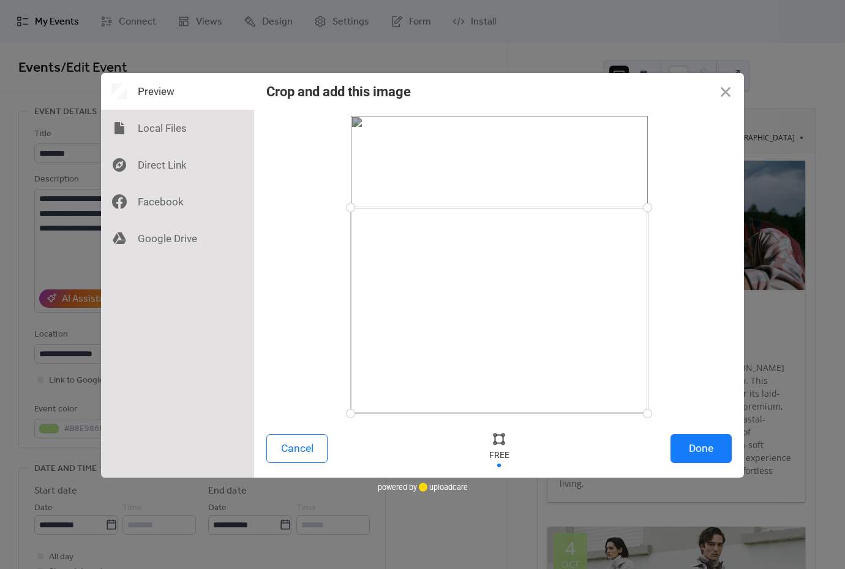
drag, startPoint x: 355, startPoint y: 115, endPoint x: 339, endPoint y: 207, distance: 94.0
click at [339, 207] on div at bounding box center [499, 264] width 466 height 297
drag, startPoint x: 349, startPoint y: 412, endPoint x: 341, endPoint y: 384, distance: 28.9
click at [341, 384] on div at bounding box center [350, 384] width 21 height 21
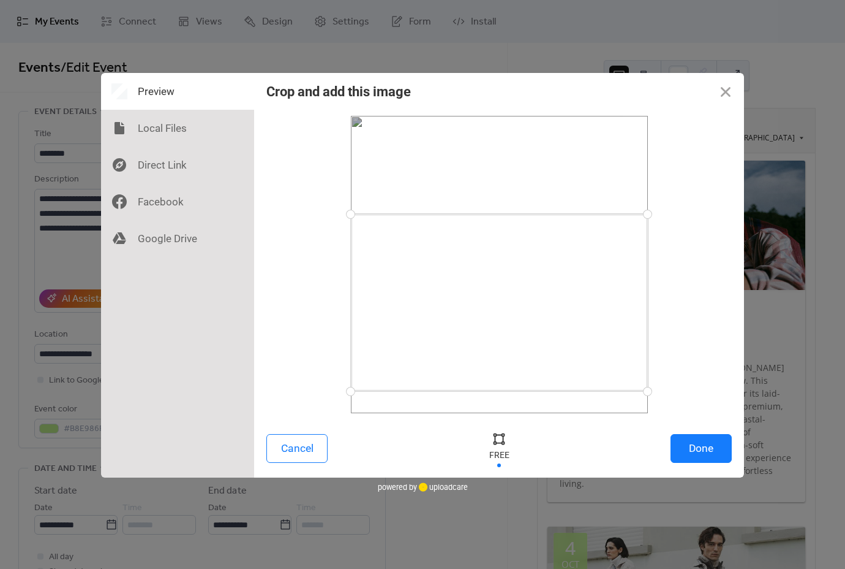
drag, startPoint x: 398, startPoint y: 336, endPoint x: 396, endPoint y: 343, distance: 7.2
click at [396, 343] on div at bounding box center [499, 302] width 297 height 177
click at [704, 449] on button "Done" at bounding box center [701, 448] width 61 height 29
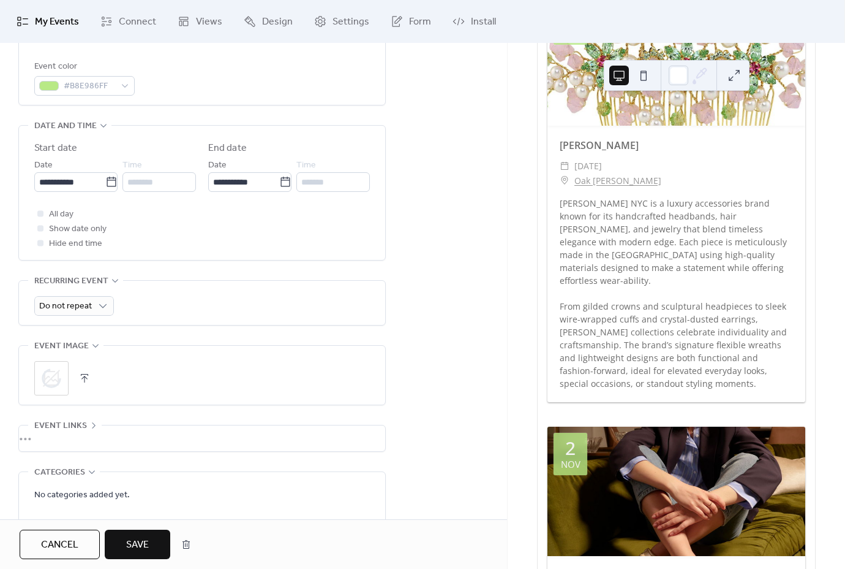
scroll to position [363, 0]
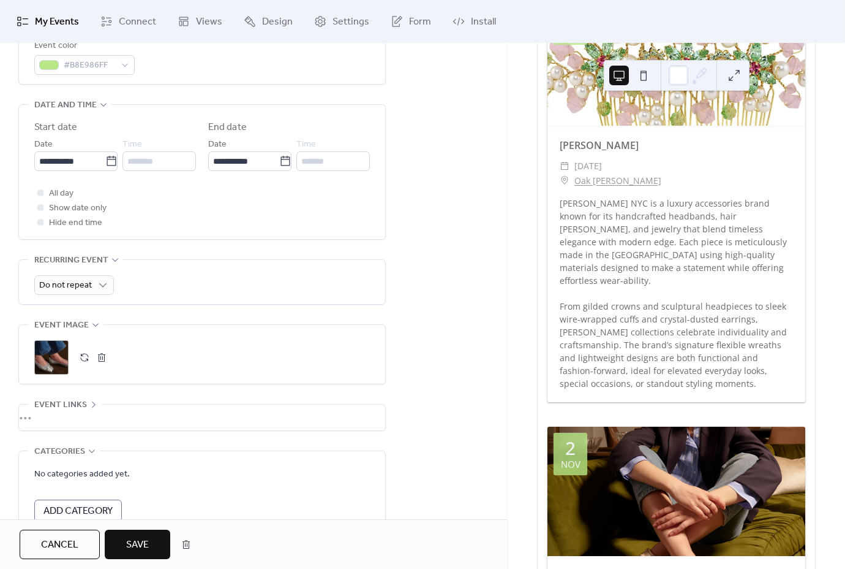
click at [147, 550] on span "Save" at bounding box center [137, 544] width 23 height 15
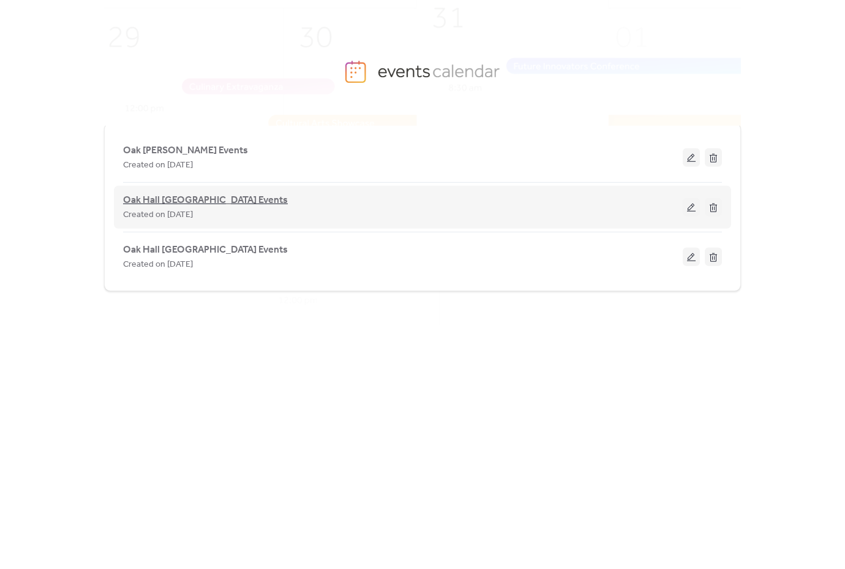
click at [171, 202] on span "Oak Hall [GEOGRAPHIC_DATA] Events" at bounding box center [205, 200] width 165 height 15
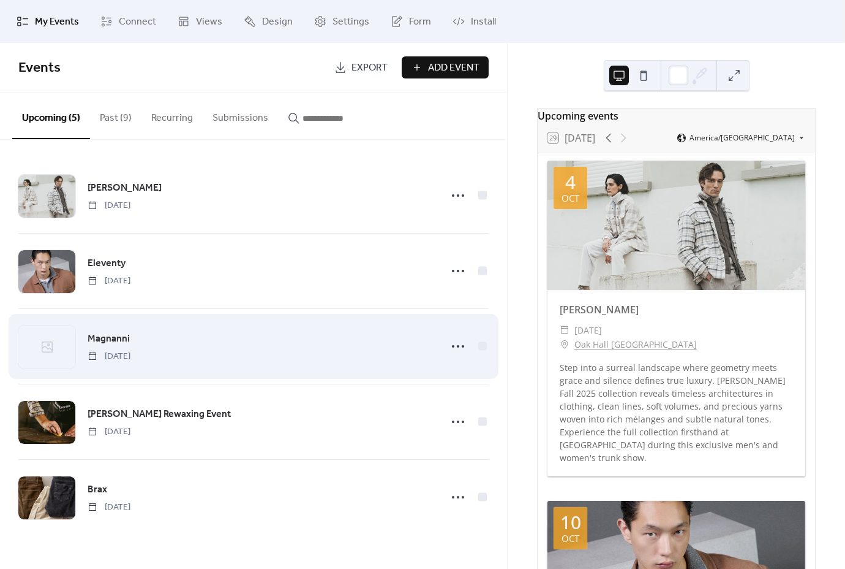
click at [116, 340] on span "Magnanni" at bounding box center [109, 338] width 42 height 15
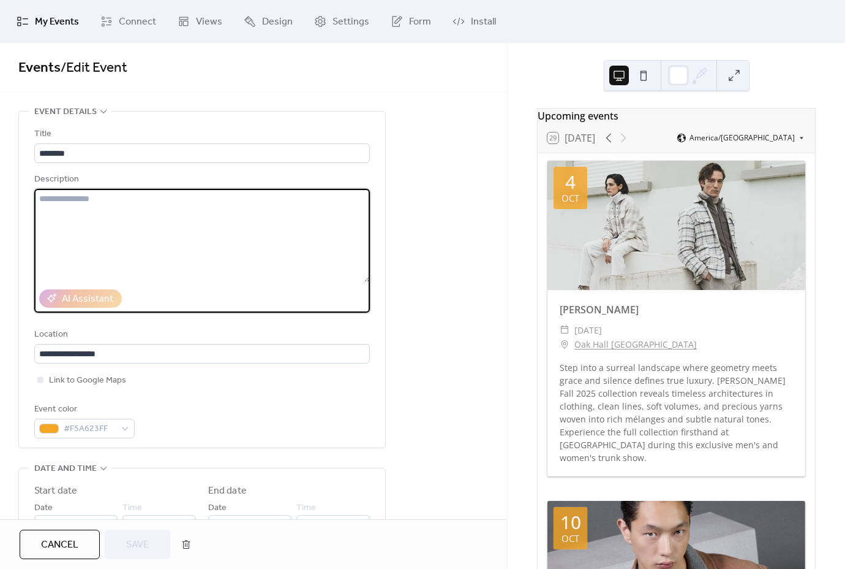
click at [176, 281] on textarea at bounding box center [202, 235] width 336 height 93
paste textarea "**********"
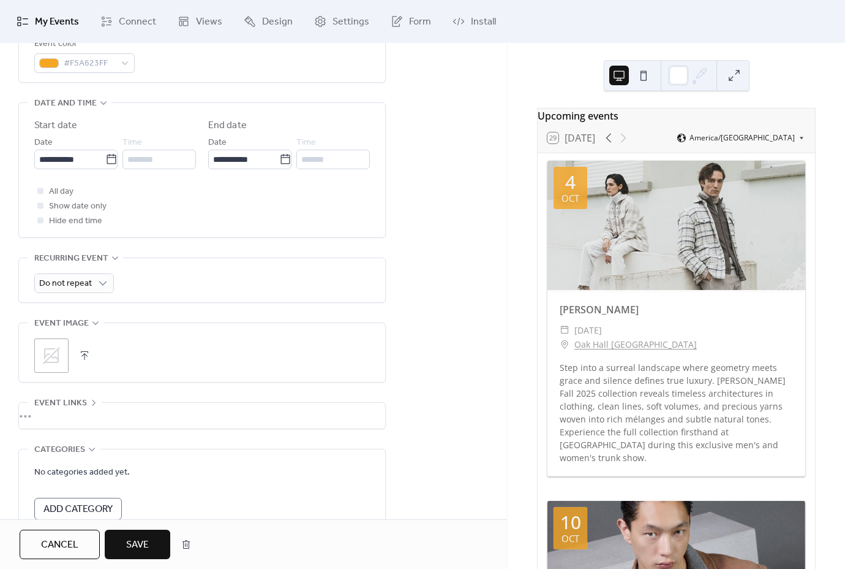
scroll to position [369, 0]
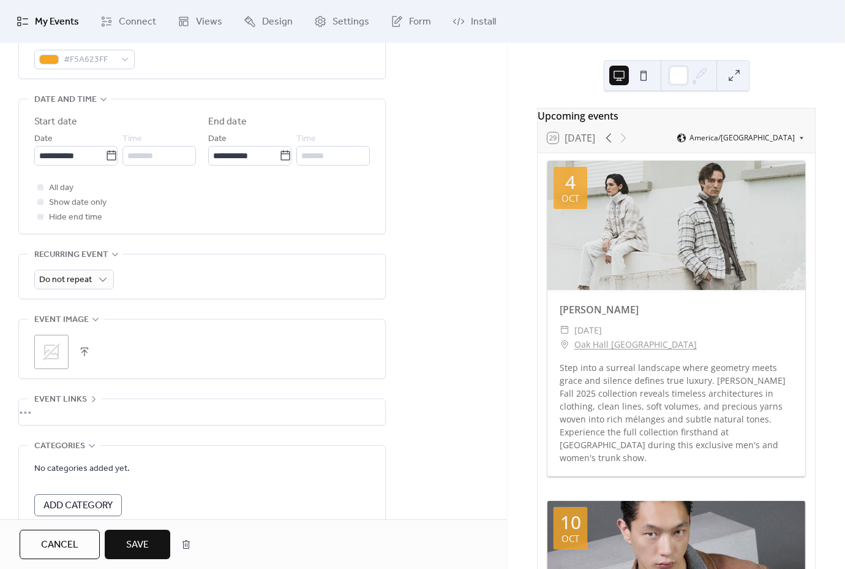
type textarea "**********"
click at [48, 357] on icon at bounding box center [51, 351] width 17 height 17
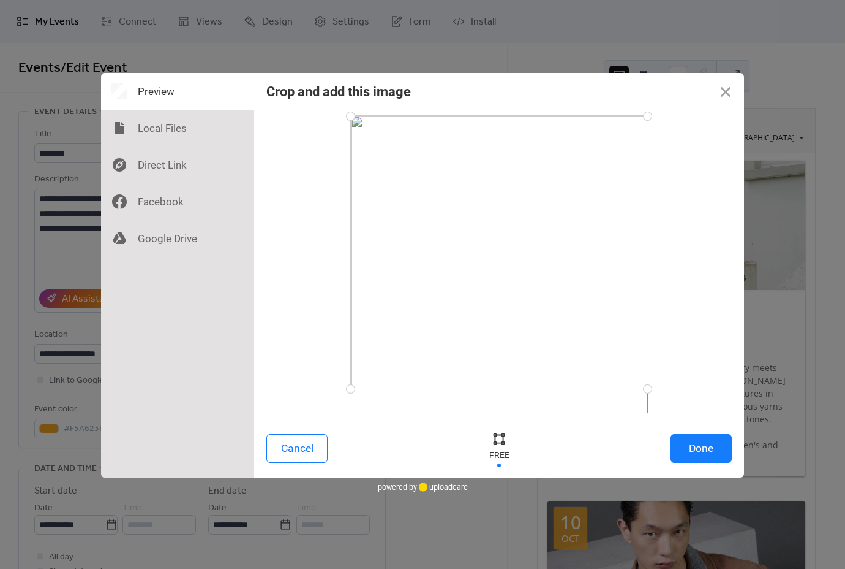
drag, startPoint x: 353, startPoint y: 411, endPoint x: 342, endPoint y: 388, distance: 25.2
click at [342, 388] on div at bounding box center [350, 388] width 21 height 21
drag, startPoint x: 353, startPoint y: 120, endPoint x: 332, endPoint y: 244, distance: 126.1
click at [332, 244] on div at bounding box center [499, 264] width 466 height 297
click at [695, 448] on button "Done" at bounding box center [701, 448] width 61 height 29
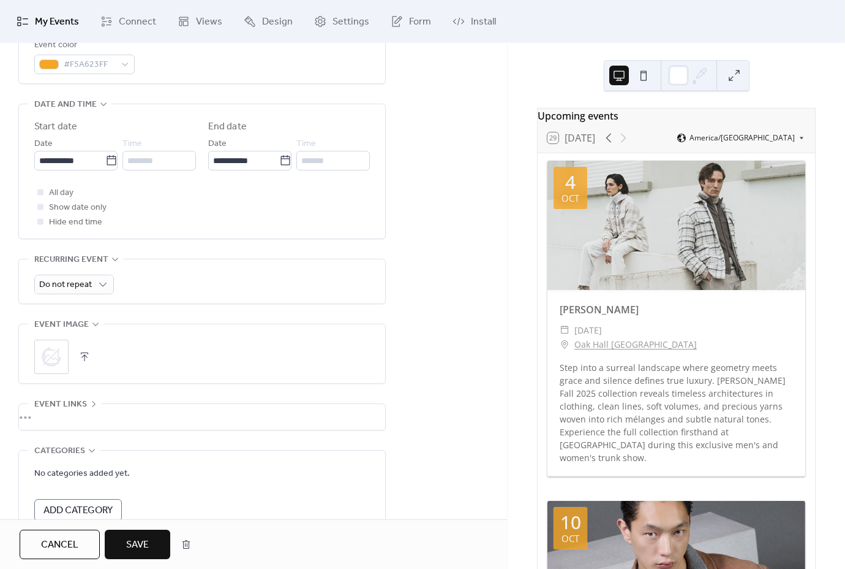
scroll to position [380, 0]
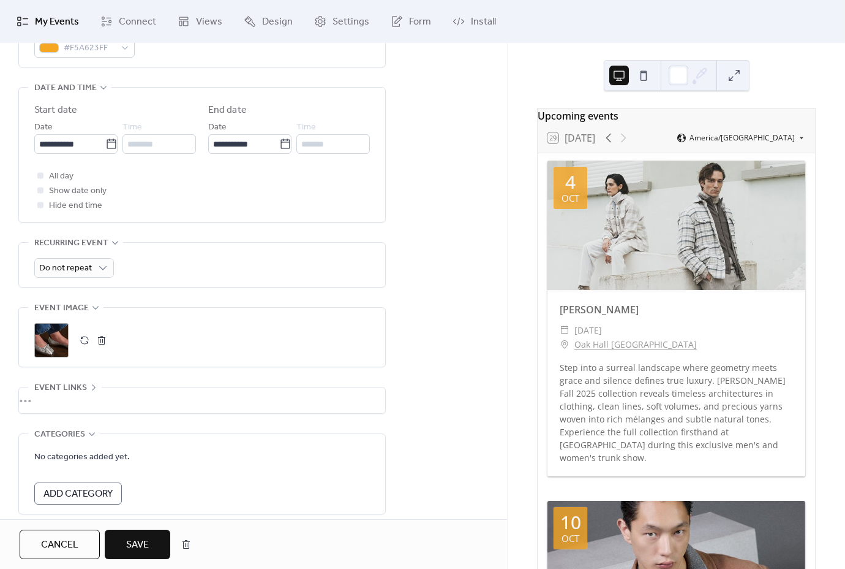
click at [148, 552] on span "Save" at bounding box center [137, 544] width 23 height 15
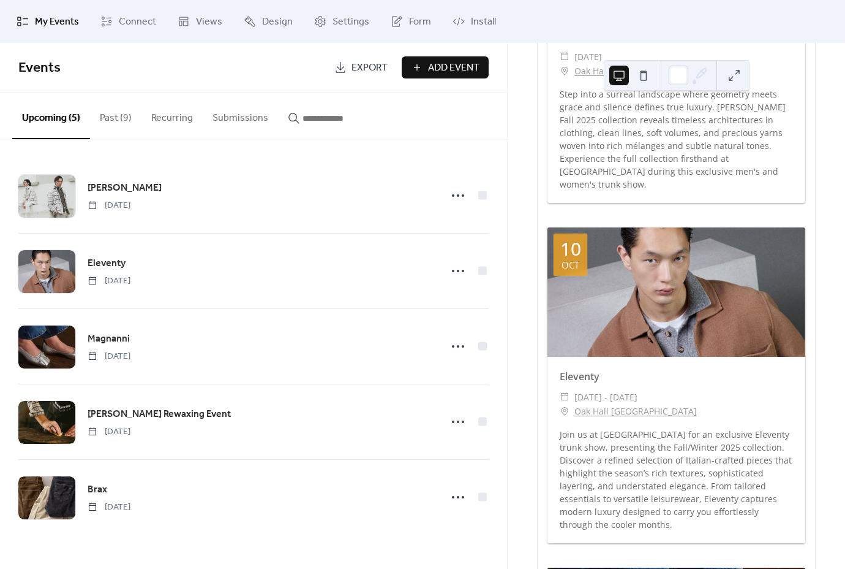
scroll to position [241, 0]
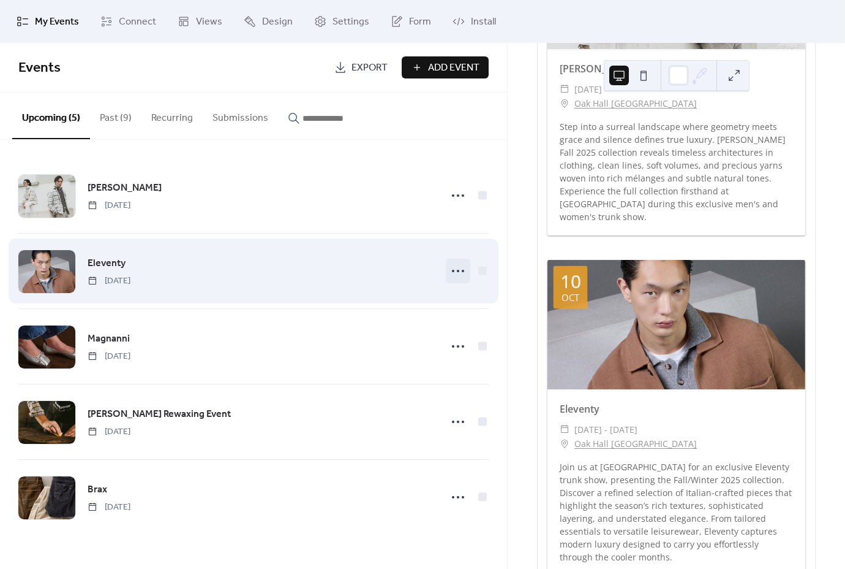
click at [458, 274] on icon at bounding box center [458, 271] width 20 height 20
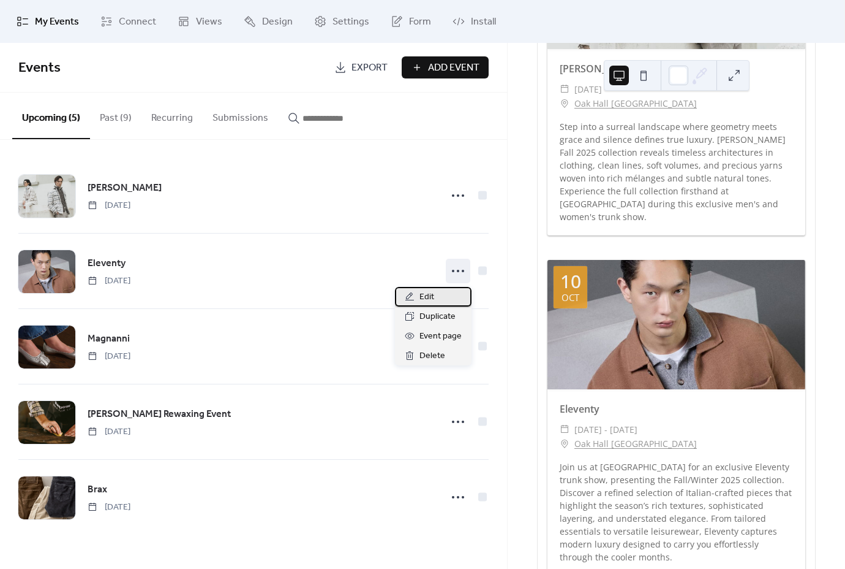
click at [453, 300] on div "Edit" at bounding box center [433, 297] width 77 height 20
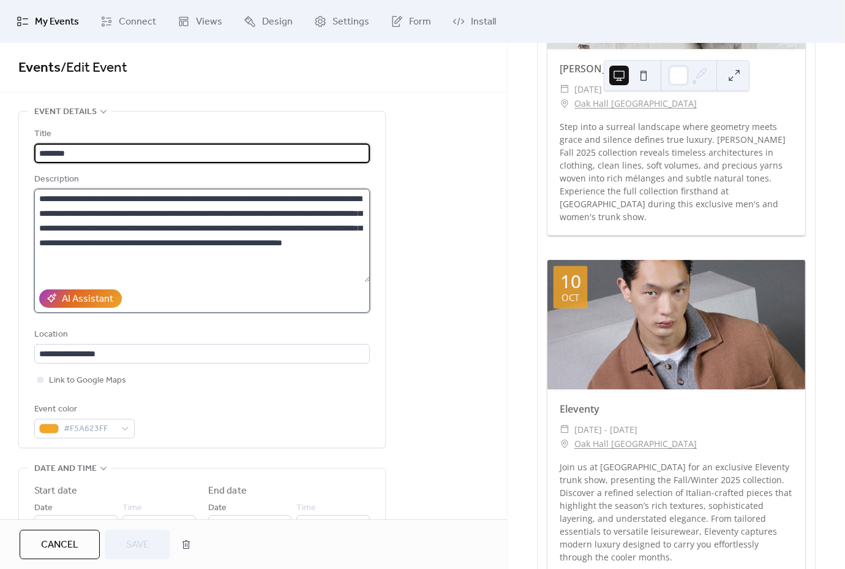
click at [42, 216] on textarea "**********" at bounding box center [202, 235] width 336 height 93
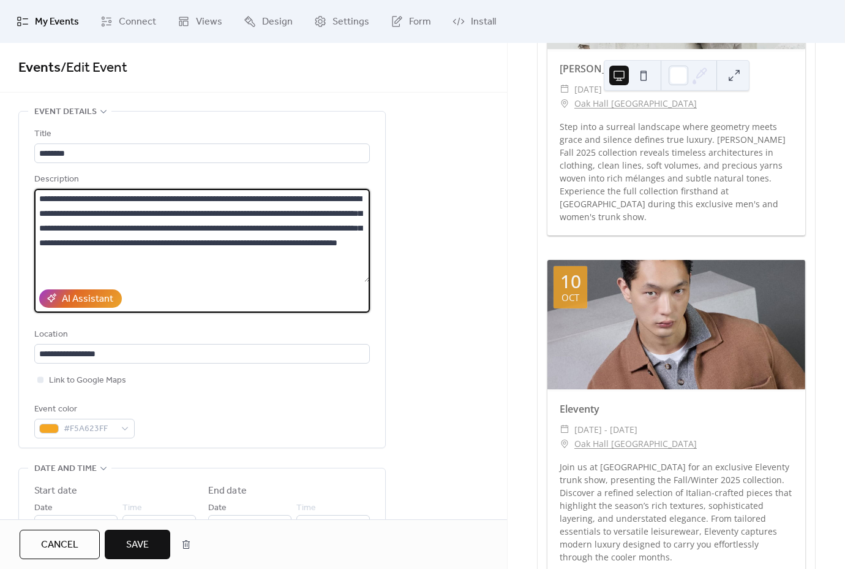
type textarea "**********"
click at [475, 311] on div "**********" at bounding box center [253, 533] width 507 height 844
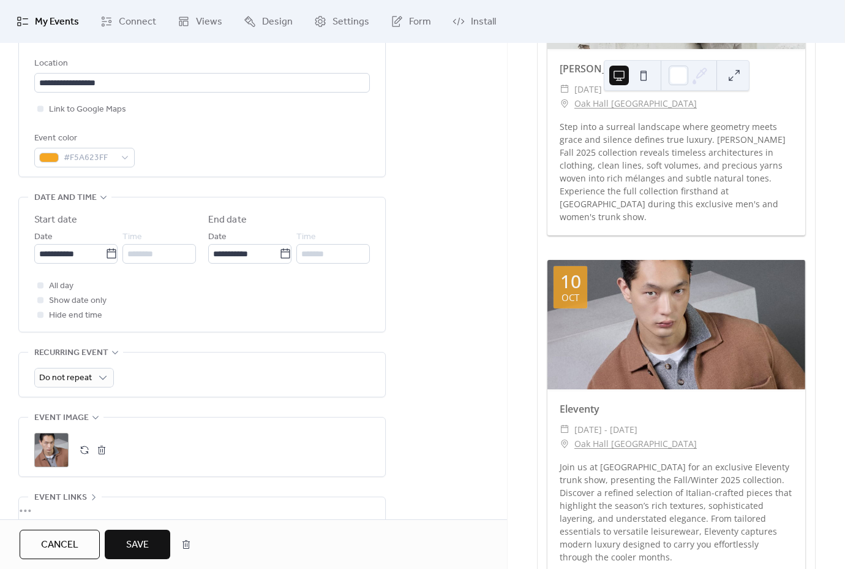
scroll to position [381, 0]
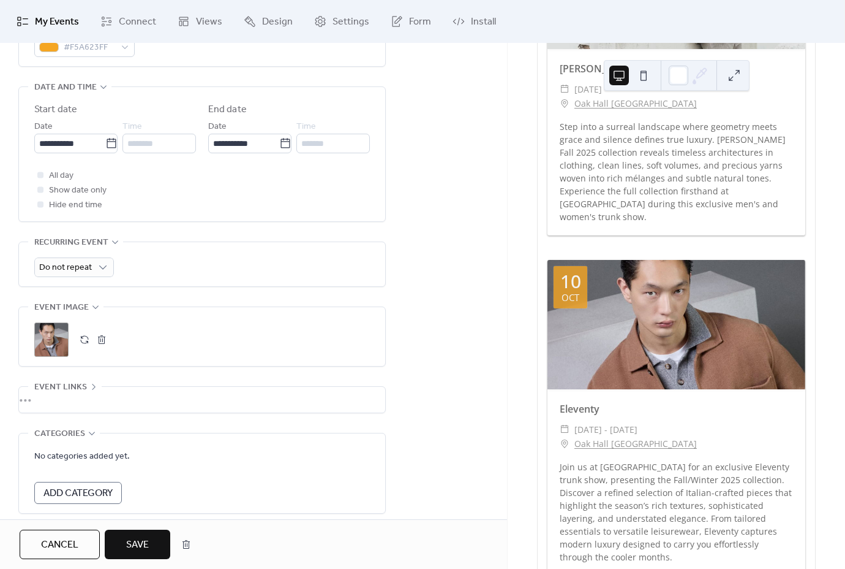
click at [98, 348] on button "button" at bounding box center [101, 339] width 17 height 17
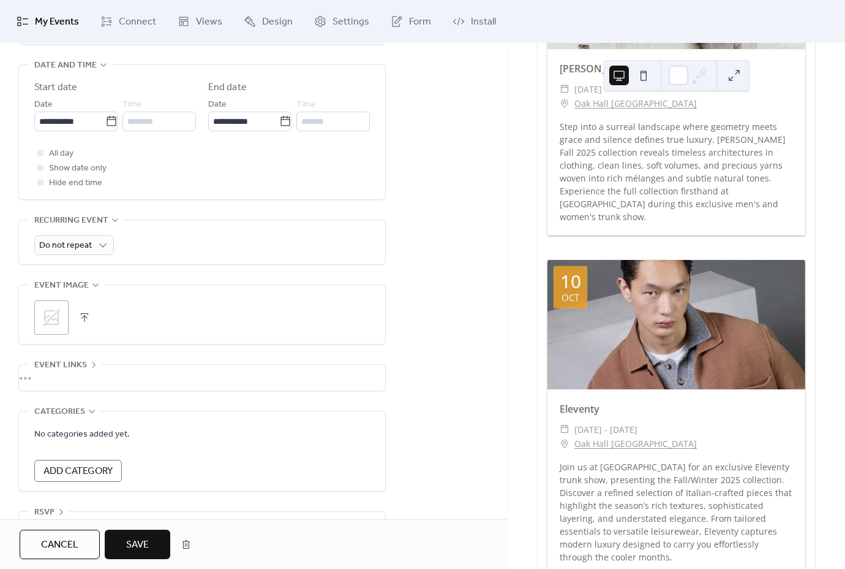
click at [55, 325] on icon at bounding box center [52, 318] width 20 height 20
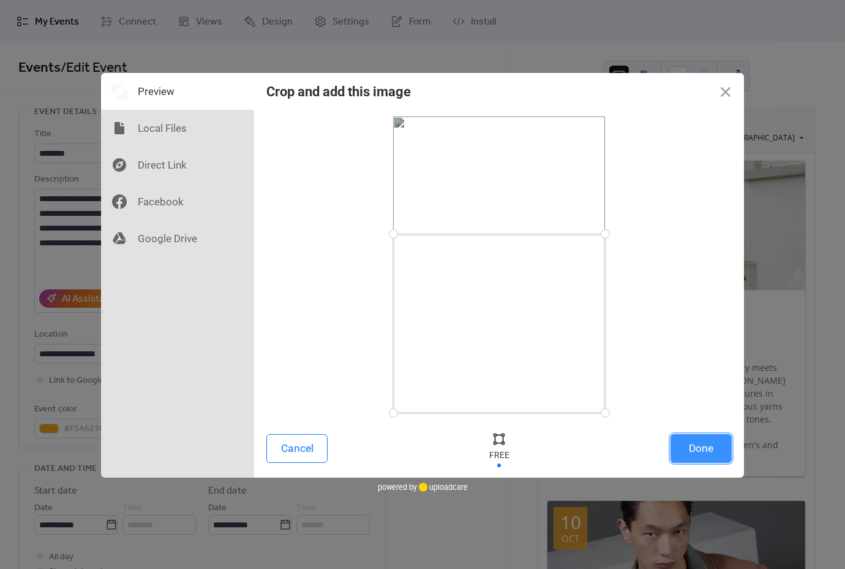
drag, startPoint x: 392, startPoint y: 112, endPoint x: 384, endPoint y: 233, distance: 121.6
click at [384, 233] on div at bounding box center [393, 233] width 21 height 21
drag, startPoint x: 396, startPoint y: 412, endPoint x: 368, endPoint y: 358, distance: 60.3
click at [368, 358] on div at bounding box center [499, 264] width 466 height 297
click at [694, 449] on button "Done" at bounding box center [701, 448] width 61 height 29
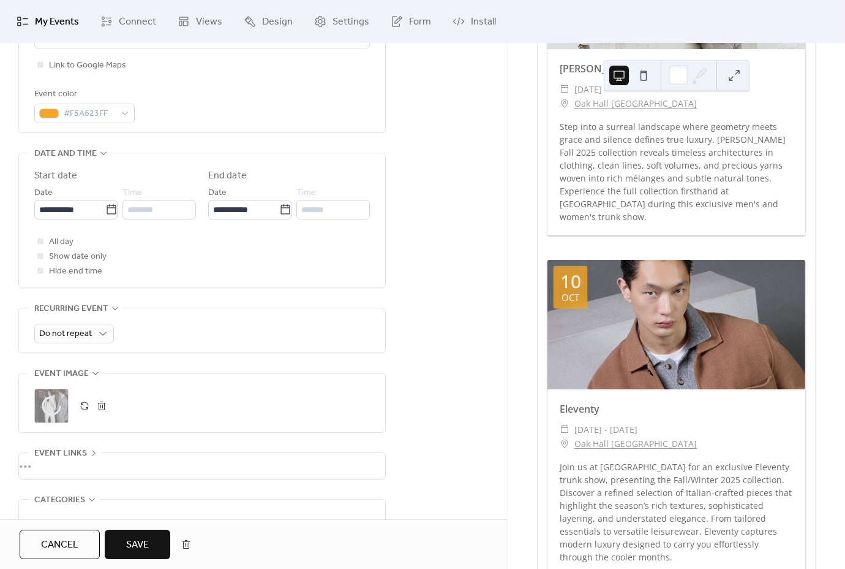
scroll to position [342, 0]
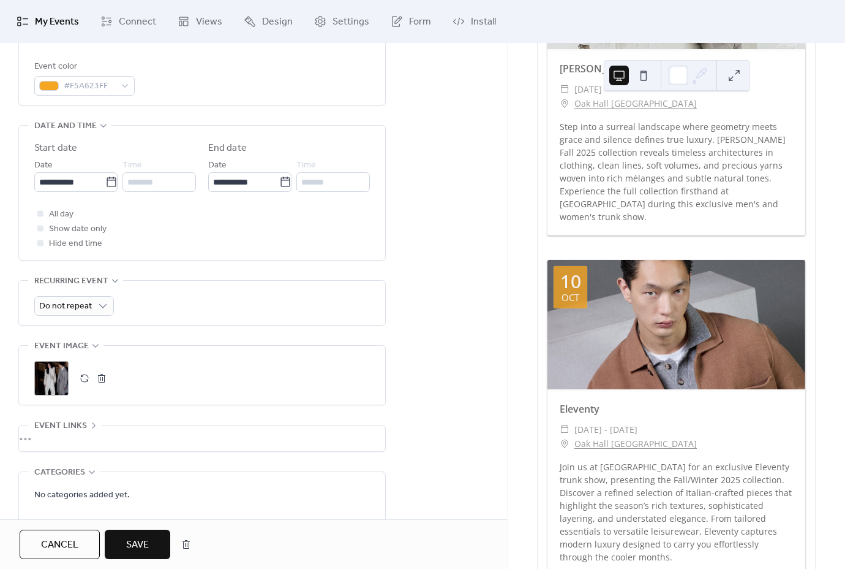
click at [142, 546] on span "Save" at bounding box center [137, 544] width 23 height 15
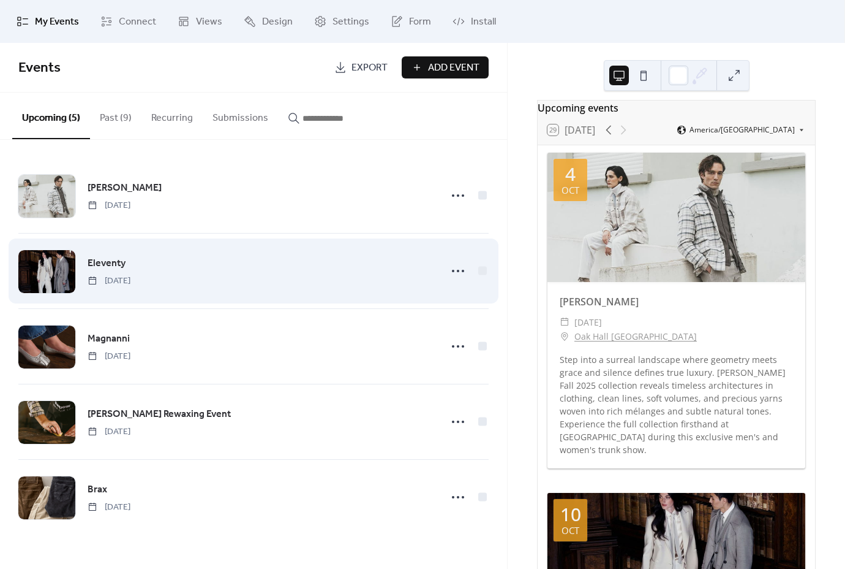
scroll to position [25, 0]
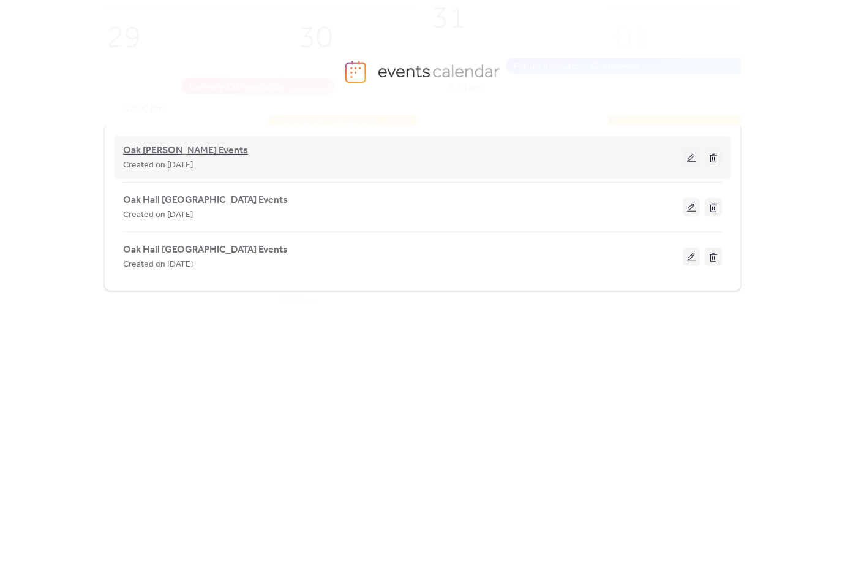
click at [156, 147] on span "Oak [PERSON_NAME] Events" at bounding box center [185, 150] width 125 height 15
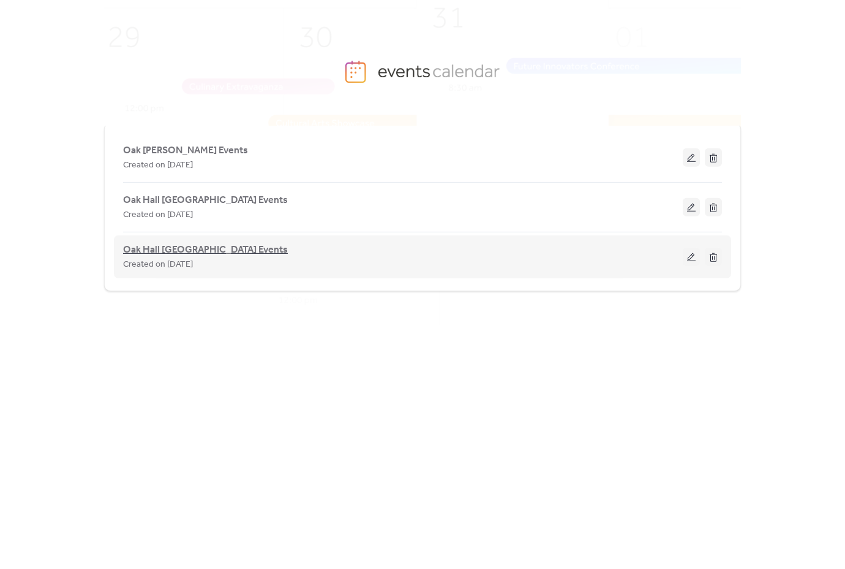
click at [143, 248] on span "Oak Hall [GEOGRAPHIC_DATA] Events" at bounding box center [205, 250] width 165 height 15
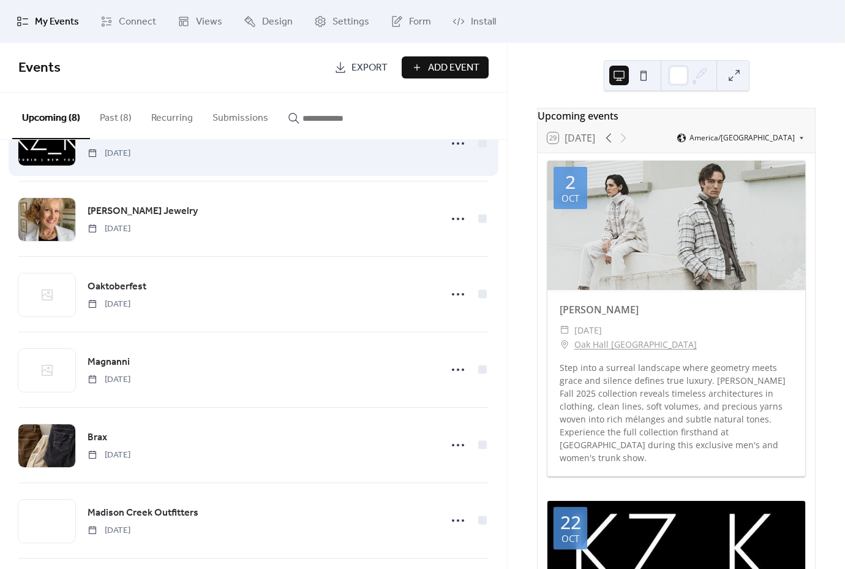
scroll to position [129, 0]
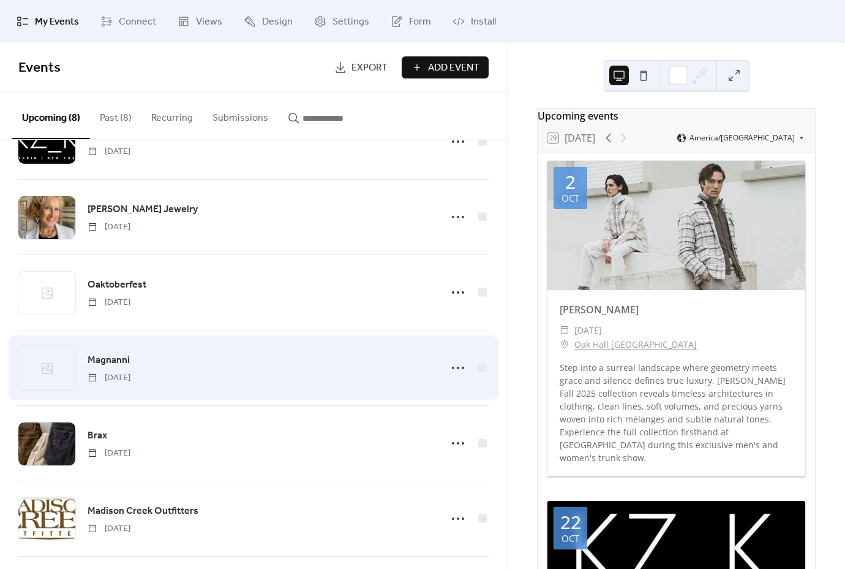
click at [113, 362] on span "Magnanni" at bounding box center [109, 360] width 42 height 15
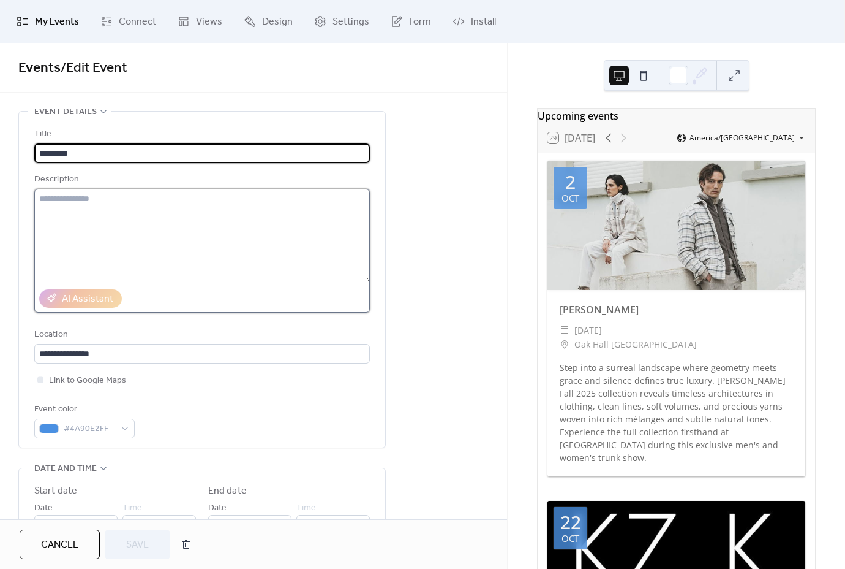
click at [141, 225] on textarea at bounding box center [202, 235] width 336 height 93
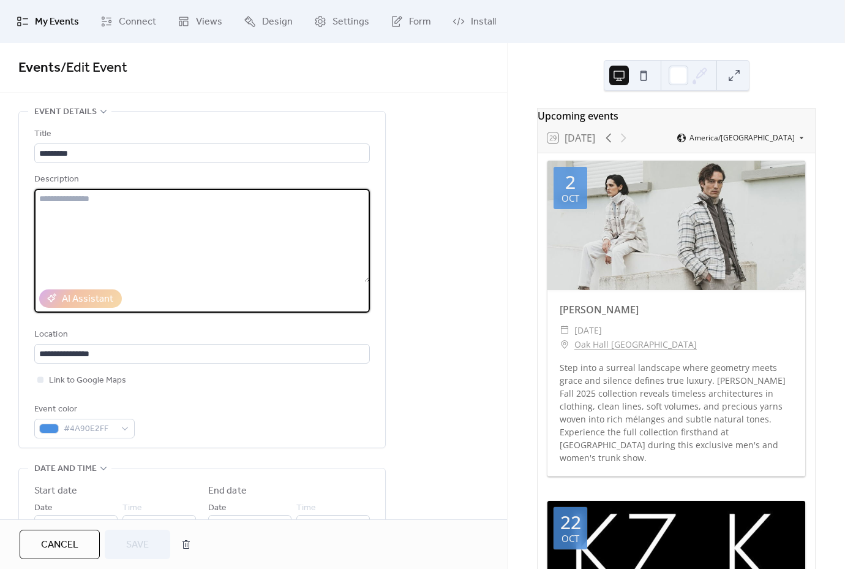
paste textarea "**********"
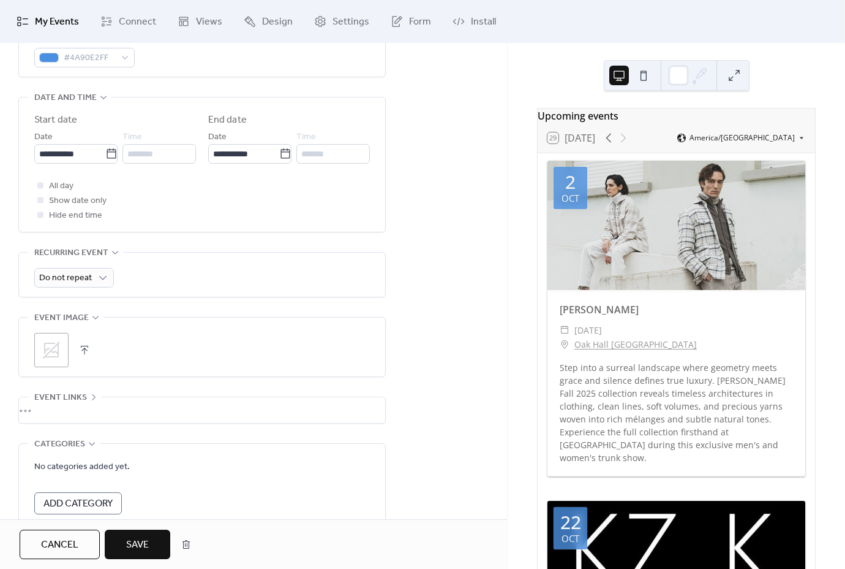
scroll to position [382, 0]
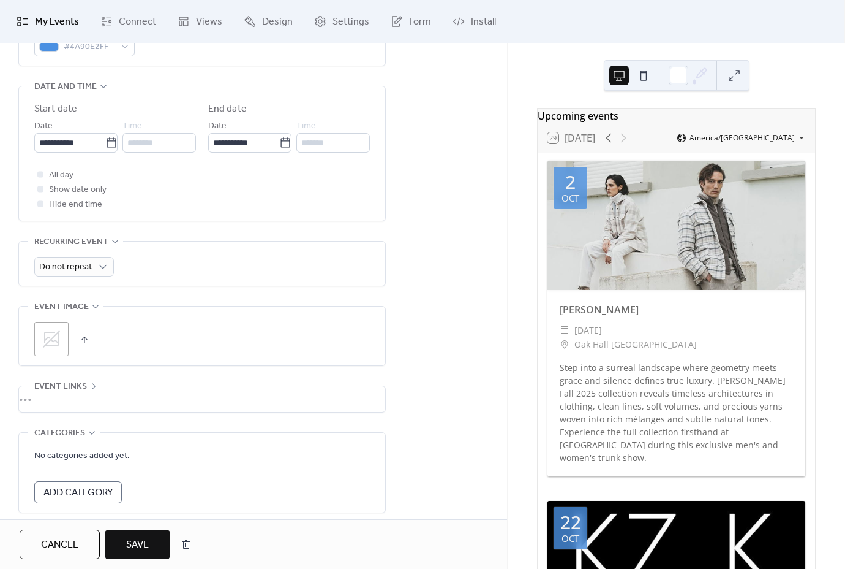
type textarea "**********"
click at [58, 345] on icon at bounding box center [52, 339] width 20 height 20
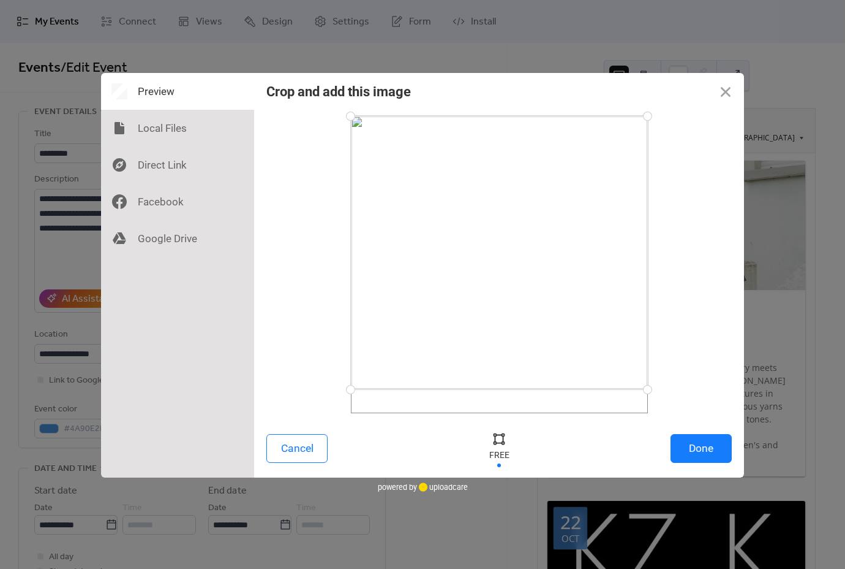
drag, startPoint x: 348, startPoint y: 414, endPoint x: 339, endPoint y: 389, distance: 26.0
click at [339, 389] on div at bounding box center [499, 264] width 466 height 297
drag, startPoint x: 351, startPoint y: 116, endPoint x: 342, endPoint y: 247, distance: 130.8
click at [325, 232] on div at bounding box center [499, 264] width 466 height 297
click at [698, 441] on button "Done" at bounding box center [701, 448] width 61 height 29
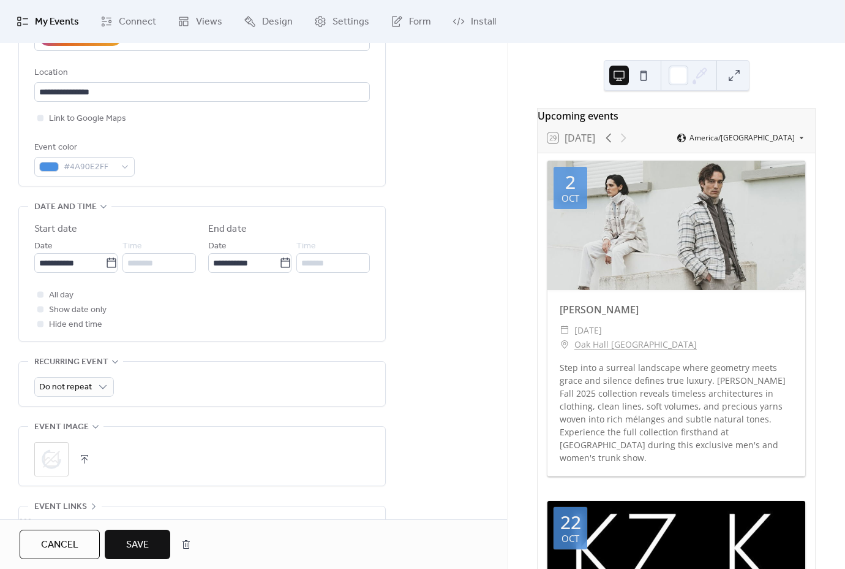
scroll to position [274, 0]
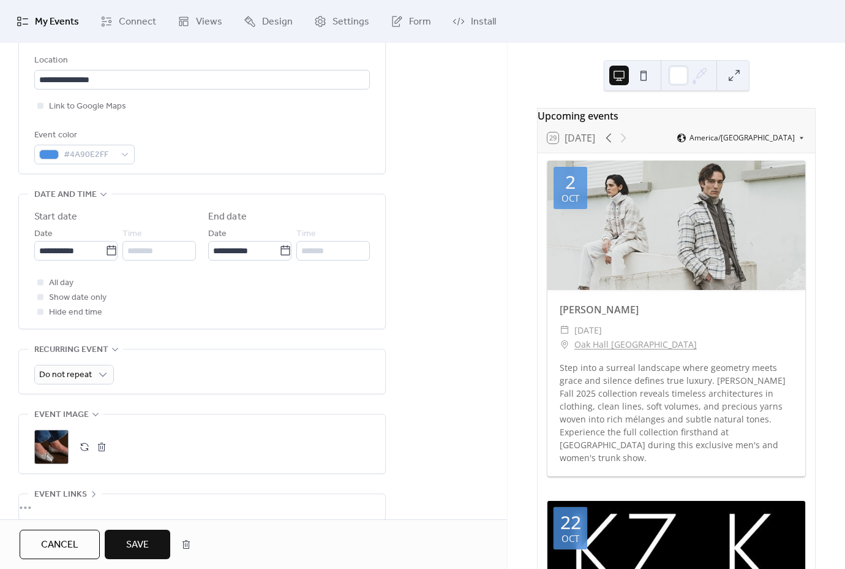
click at [149, 546] on span "Save" at bounding box center [137, 544] width 23 height 15
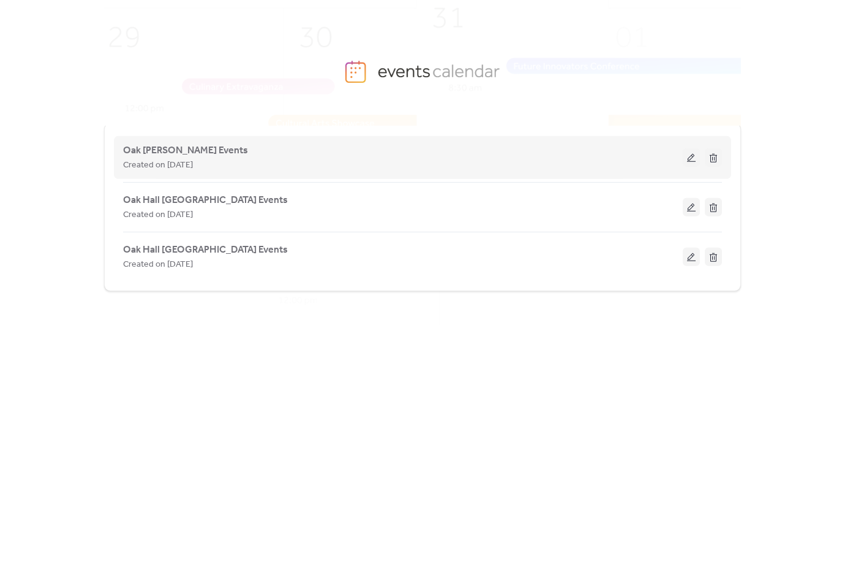
click at [175, 165] on span "Created on [DATE]" at bounding box center [158, 165] width 70 height 15
click at [177, 152] on span "Oak [PERSON_NAME] Events" at bounding box center [185, 150] width 125 height 15
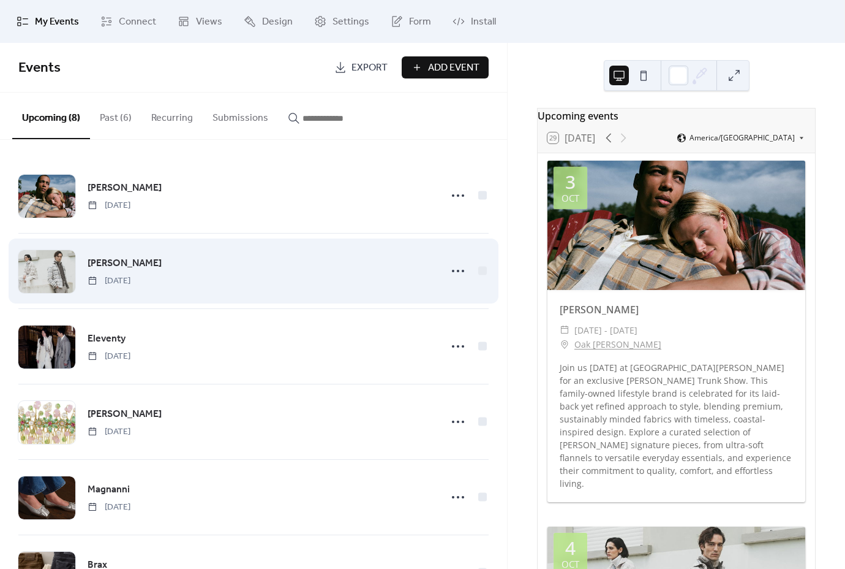
click at [99, 262] on span "[PERSON_NAME]" at bounding box center [125, 263] width 74 height 15
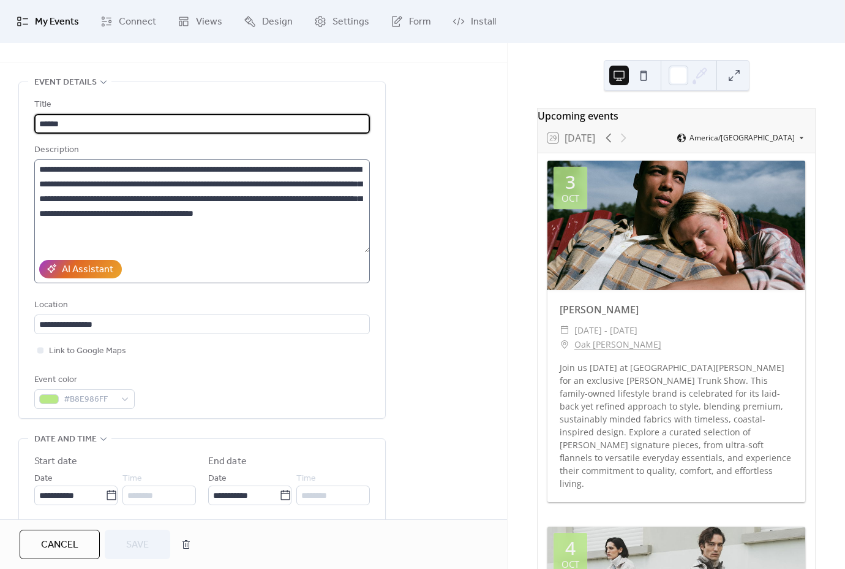
scroll to position [34, 0]
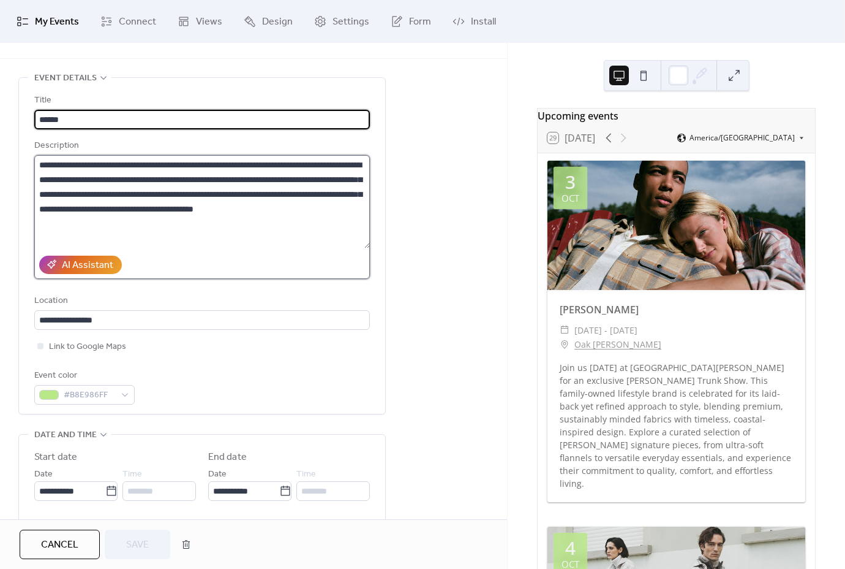
click at [255, 239] on textarea "**********" at bounding box center [202, 201] width 336 height 93
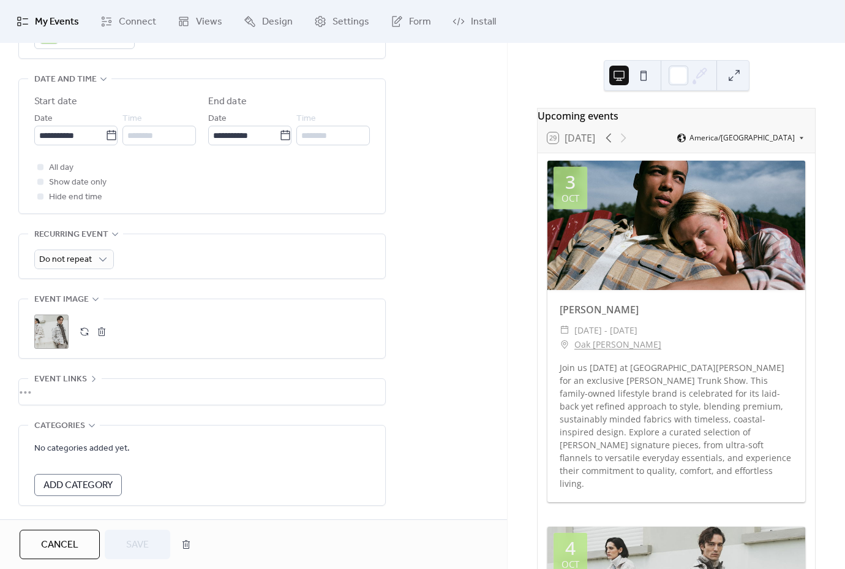
scroll to position [445, 0]
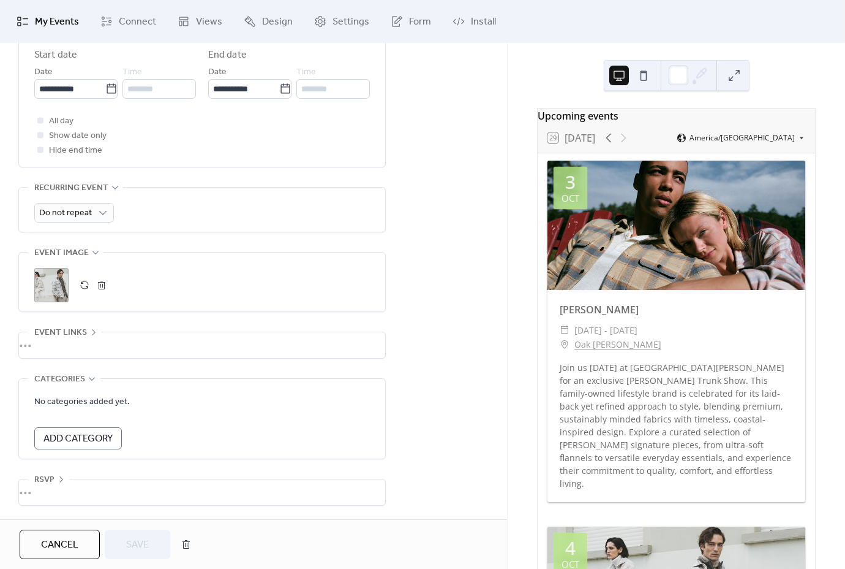
click at [99, 287] on button "button" at bounding box center [101, 284] width 17 height 17
click at [59, 289] on icon at bounding box center [51, 284] width 17 height 17
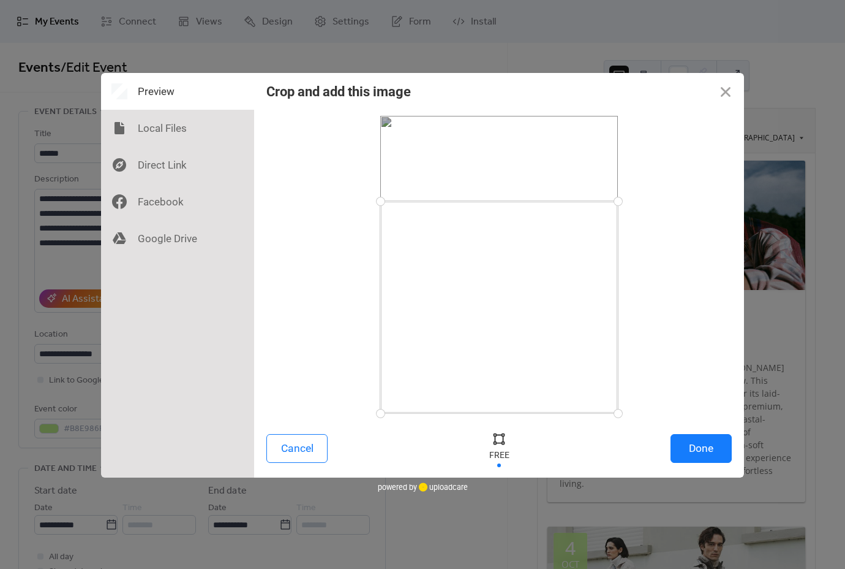
drag, startPoint x: 619, startPoint y: 115, endPoint x: 616, endPoint y: 216, distance: 100.5
click at [618, 202] on div at bounding box center [618, 201] width 21 height 21
drag, startPoint x: 618, startPoint y: 412, endPoint x: 616, endPoint y: 339, distance: 72.9
click at [616, 339] on div at bounding box center [616, 339] width 21 height 21
click at [697, 450] on button "Done" at bounding box center [701, 448] width 61 height 29
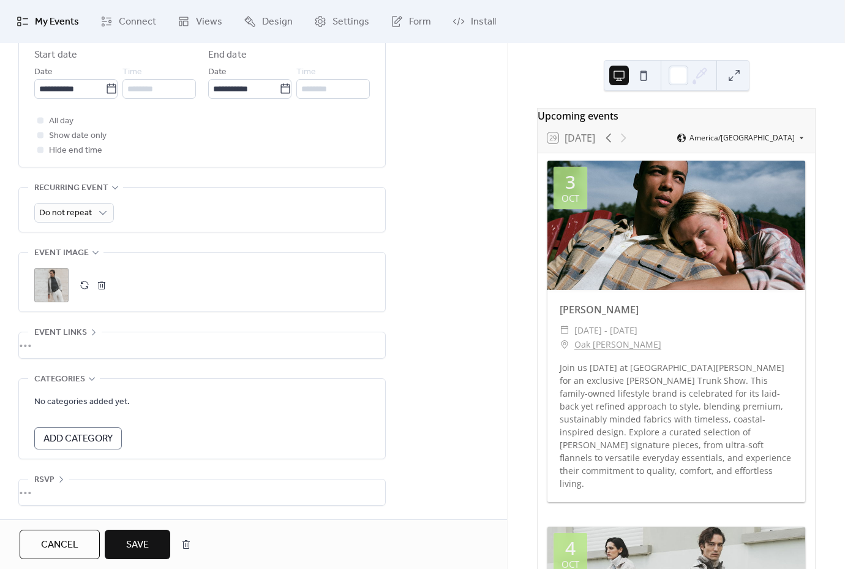
click at [136, 549] on span "Save" at bounding box center [137, 544] width 23 height 15
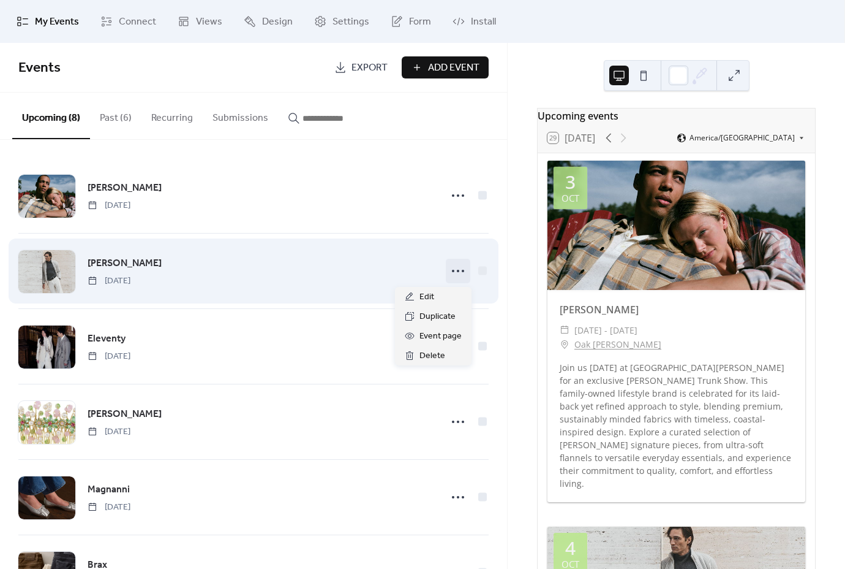
click at [461, 270] on icon at bounding box center [458, 271] width 20 height 20
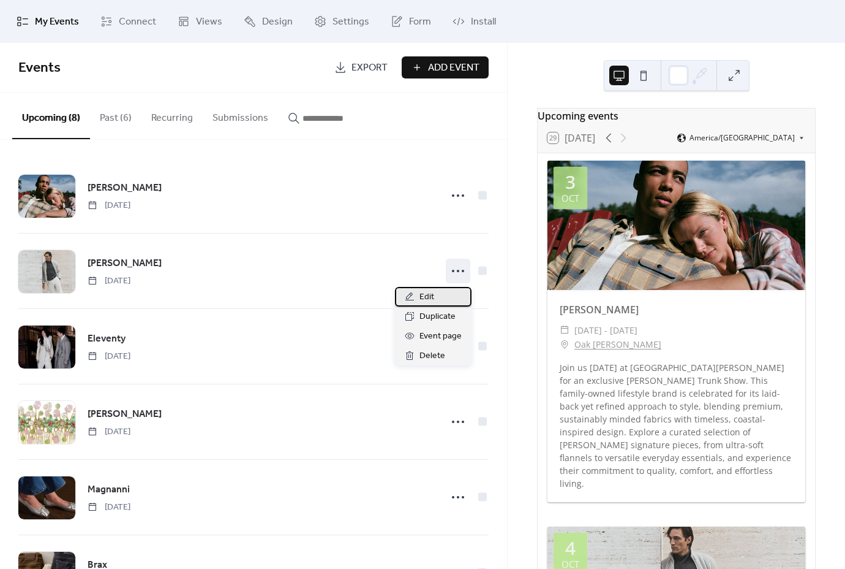
click at [436, 294] on div "Edit" at bounding box center [433, 297] width 77 height 20
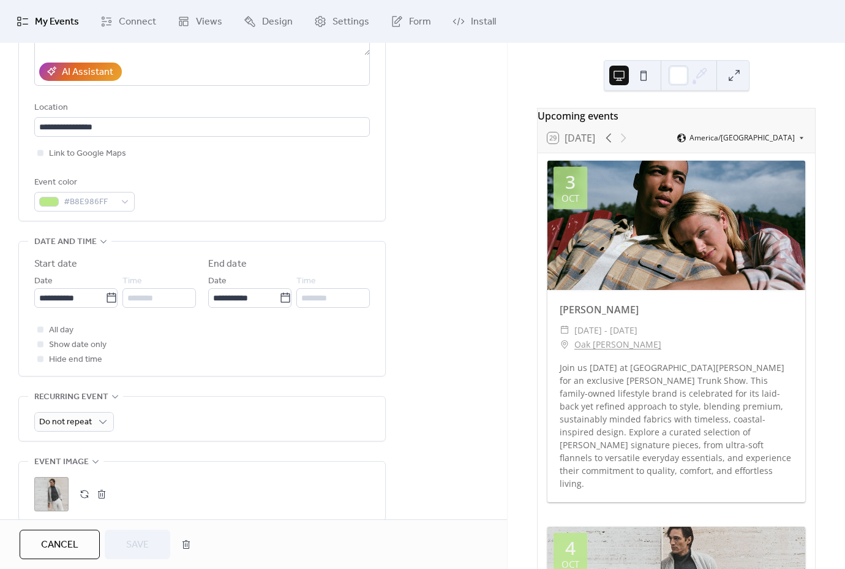
scroll to position [229, 0]
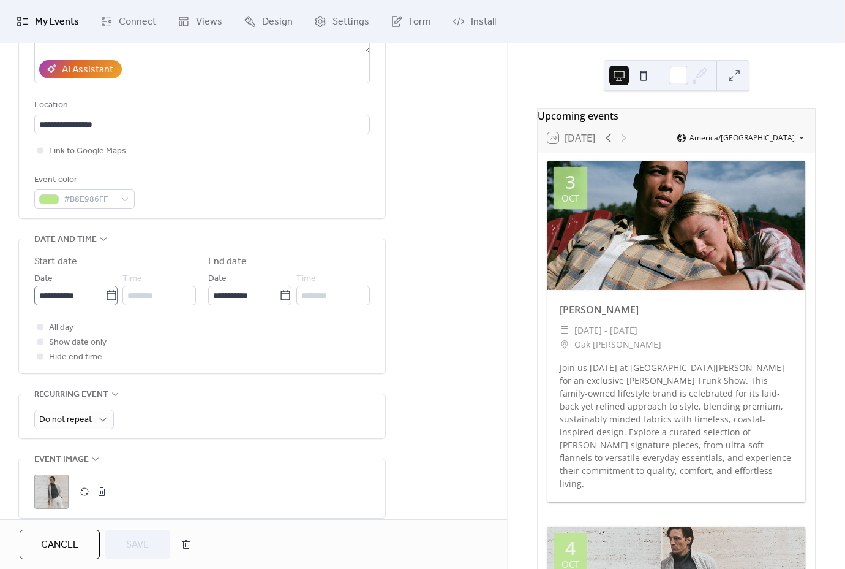
click at [108, 301] on icon at bounding box center [111, 295] width 12 height 12
click at [105, 303] on input "**********" at bounding box center [69, 295] width 71 height 20
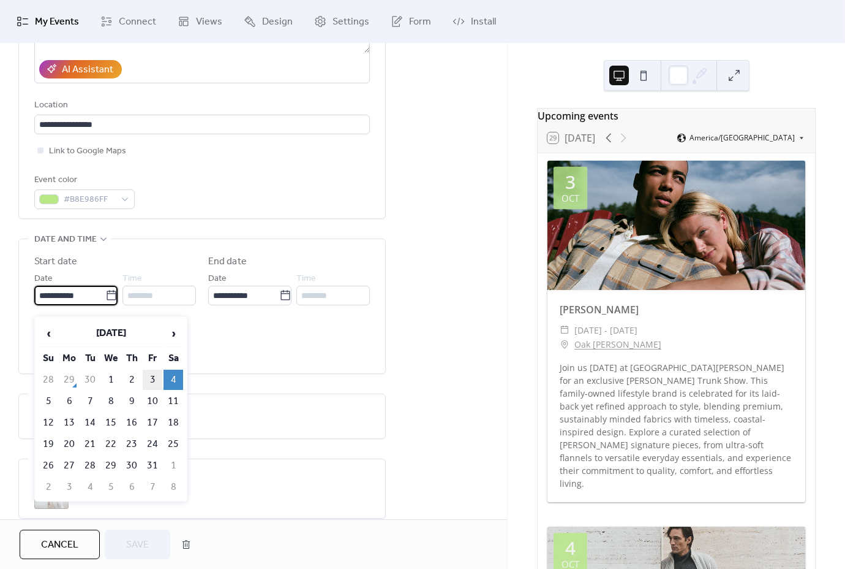
click at [153, 376] on td "3" at bounding box center [153, 379] width 20 height 20
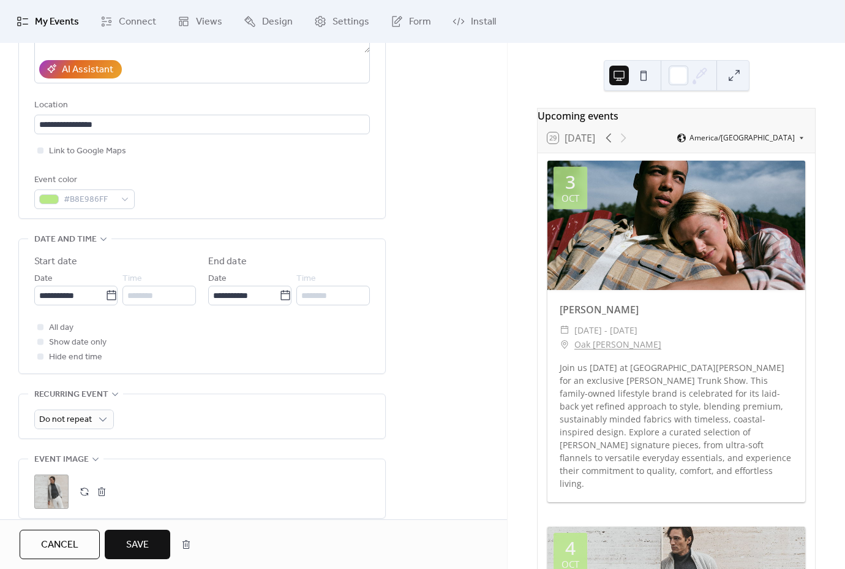
type input "**********"
click at [280, 301] on icon at bounding box center [285, 295] width 12 height 12
click at [279, 303] on input "**********" at bounding box center [243, 295] width 71 height 20
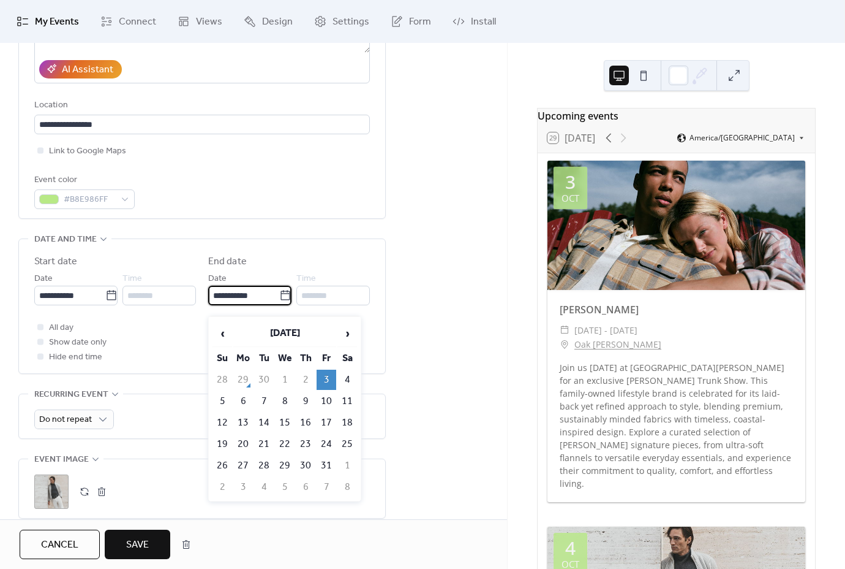
click at [440, 326] on div "**********" at bounding box center [253, 304] width 507 height 844
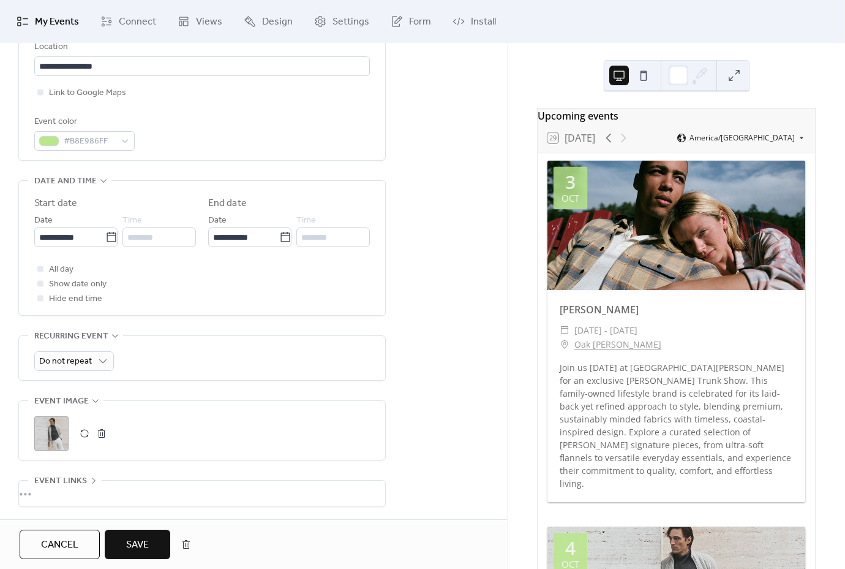
scroll to position [297, 0]
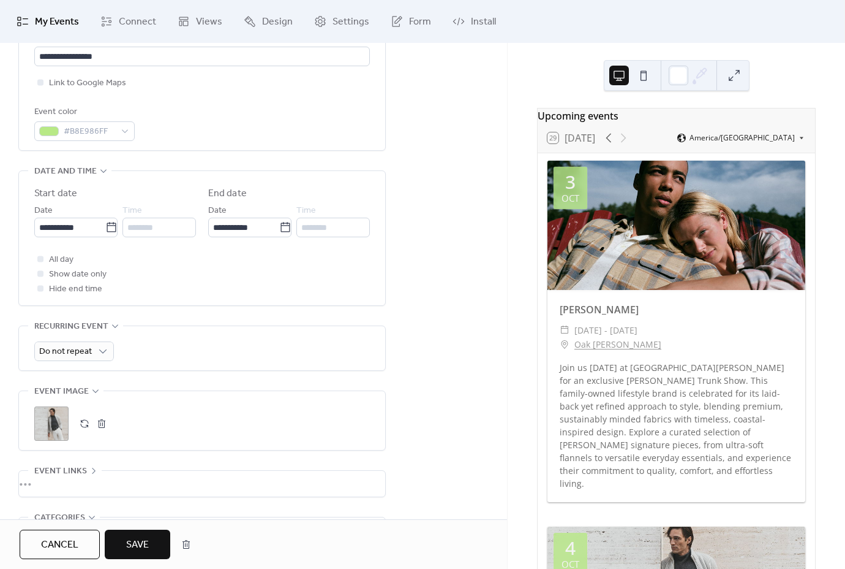
drag, startPoint x: 139, startPoint y: 540, endPoint x: 200, endPoint y: 480, distance: 84.9
click at [139, 540] on span "Save" at bounding box center [137, 544] width 23 height 15
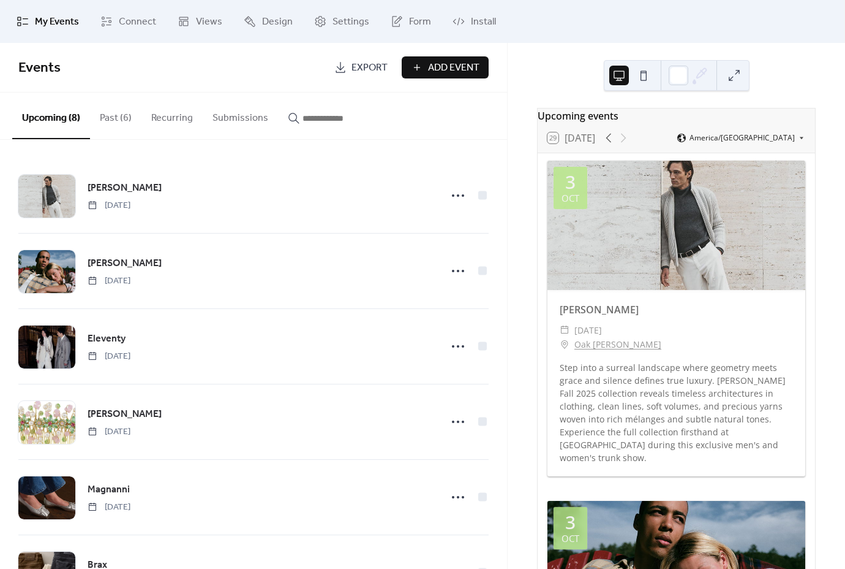
click at [59, 119] on button "Upcoming (8)" at bounding box center [51, 116] width 78 height 47
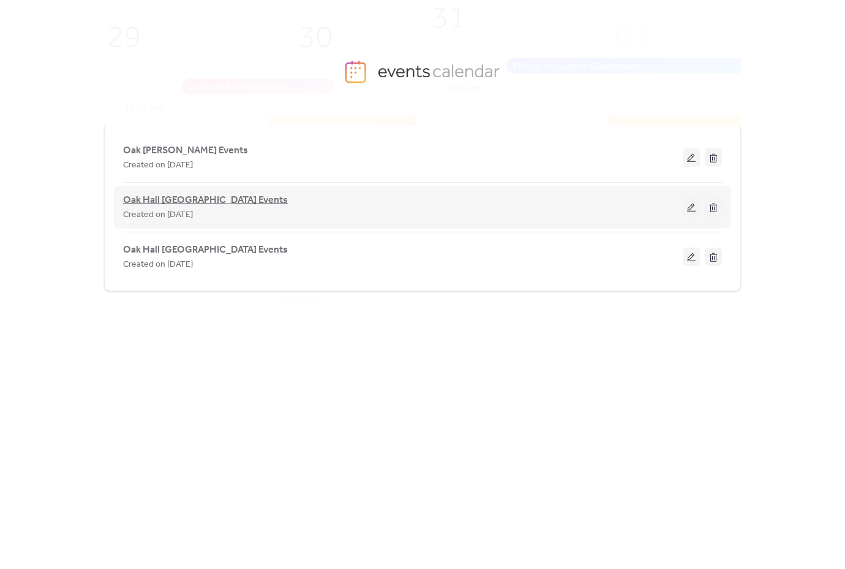
click at [218, 199] on span "Oak Hall [GEOGRAPHIC_DATA] Events" at bounding box center [205, 200] width 165 height 15
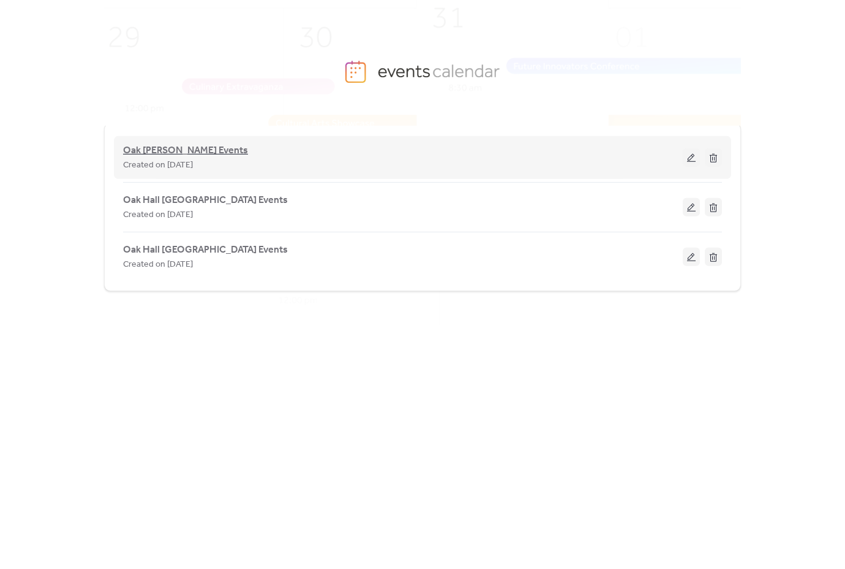
click at [164, 154] on span "Oak [PERSON_NAME] Events" at bounding box center [185, 150] width 125 height 15
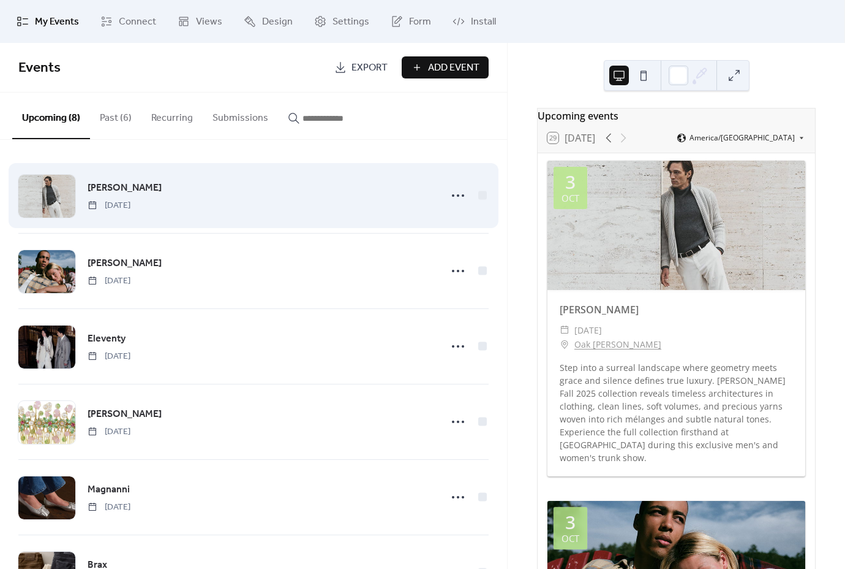
click at [142, 184] on div "[PERSON_NAME] [DATE]" at bounding box center [261, 195] width 346 height 31
click at [458, 200] on icon at bounding box center [458, 196] width 20 height 20
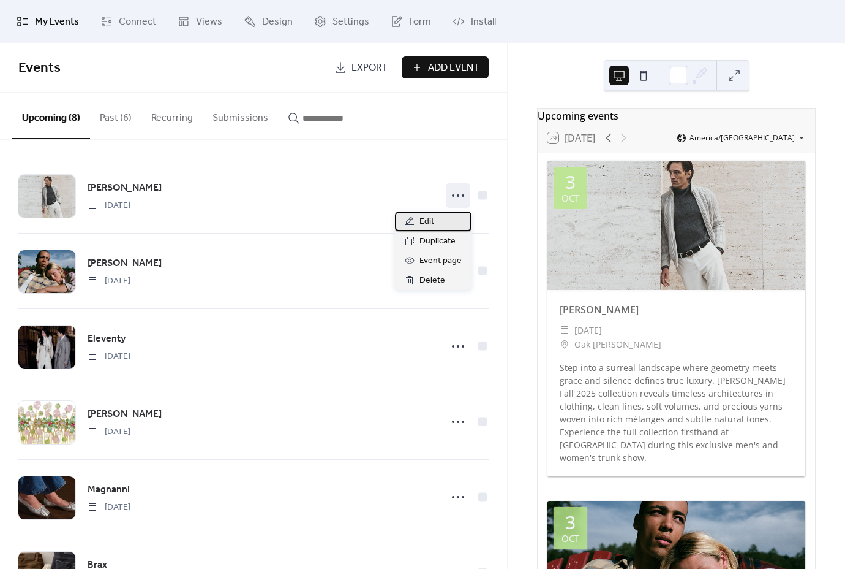
click at [451, 217] on div "Edit" at bounding box center [433, 221] width 77 height 20
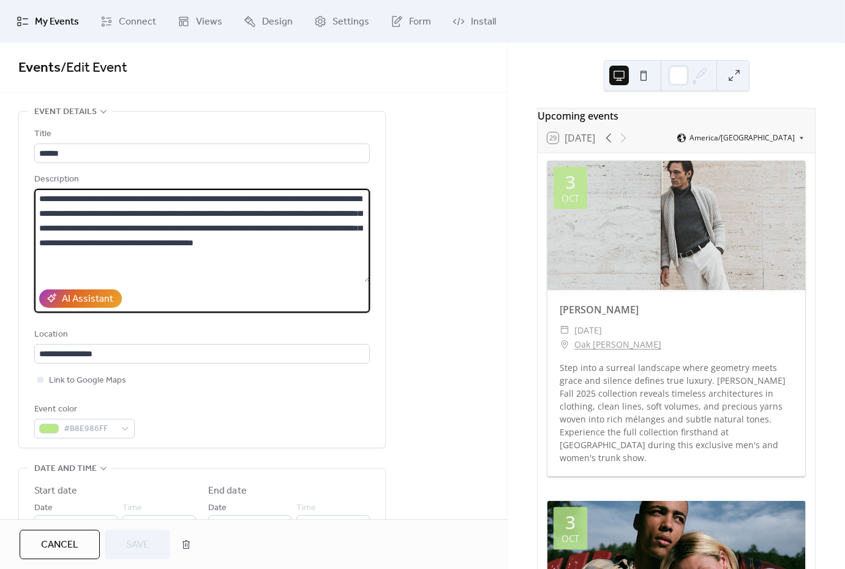
scroll to position [1, 0]
drag, startPoint x: 74, startPoint y: 260, endPoint x: 322, endPoint y: 248, distance: 248.4
click at [322, 248] on textarea "**********" at bounding box center [202, 234] width 336 height 93
type textarea "**********"
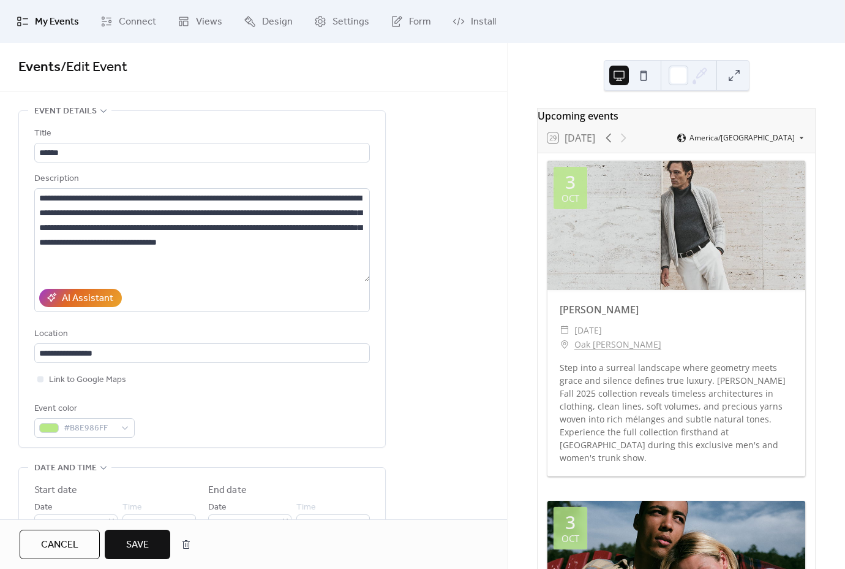
click at [140, 542] on span "Save" at bounding box center [137, 544] width 23 height 15
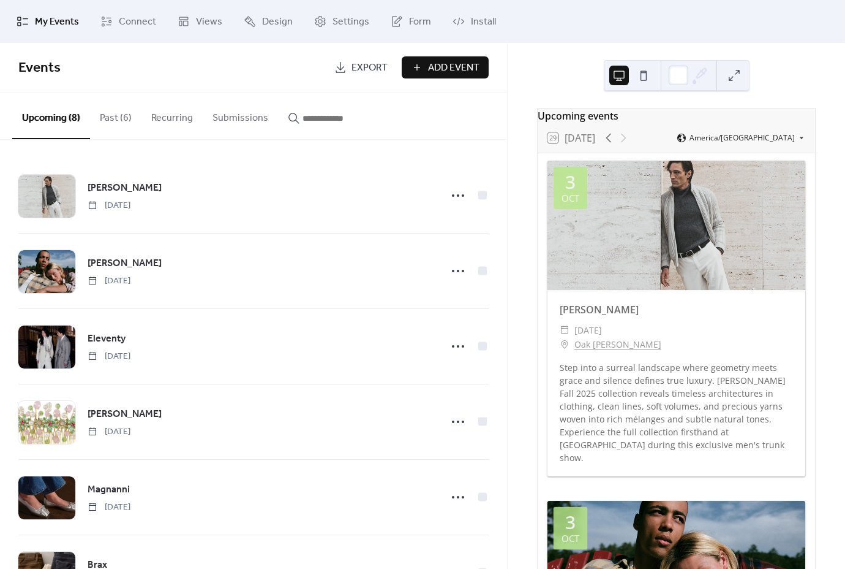
click at [617, 15] on ul "My Events Connect Views Design Settings Form Install" at bounding box center [422, 21] width 830 height 33
